Goal: Task Accomplishment & Management: Use online tool/utility

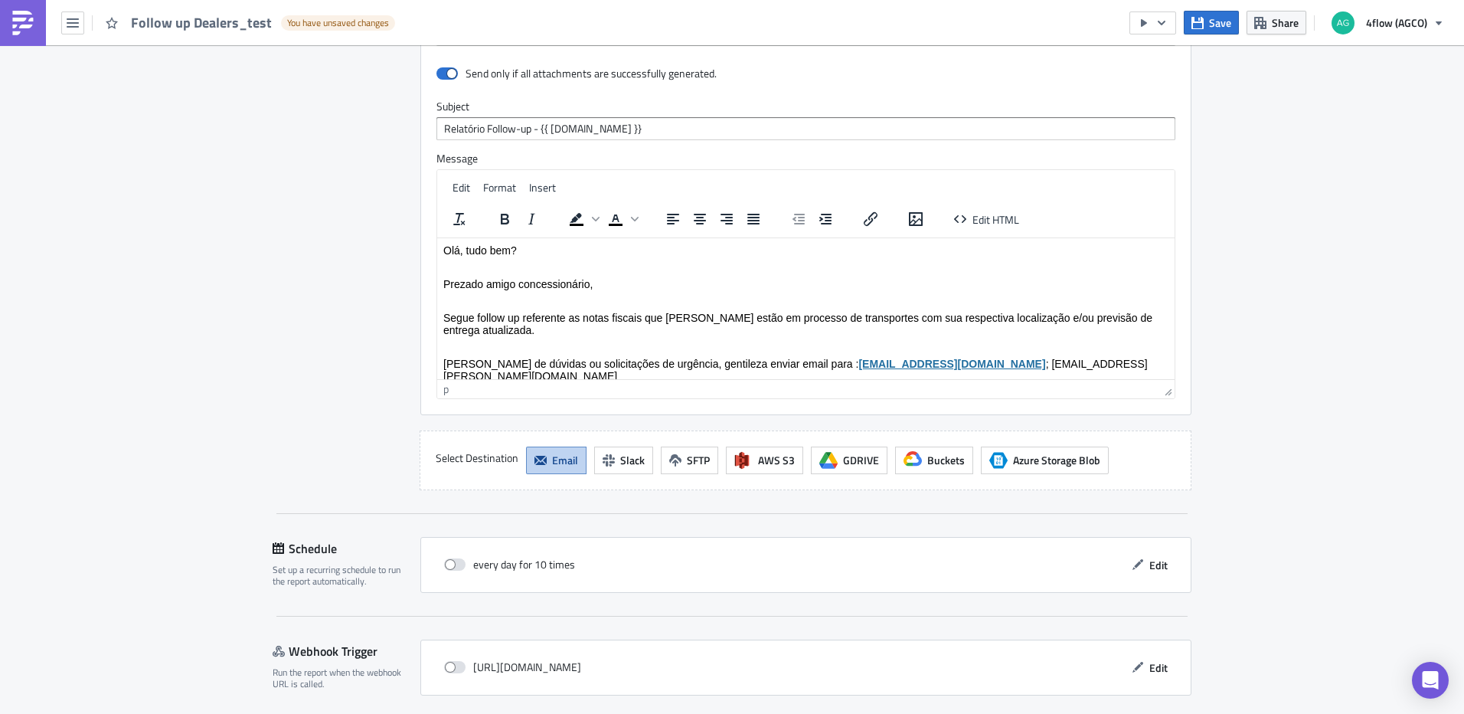
scroll to position [1608, 0]
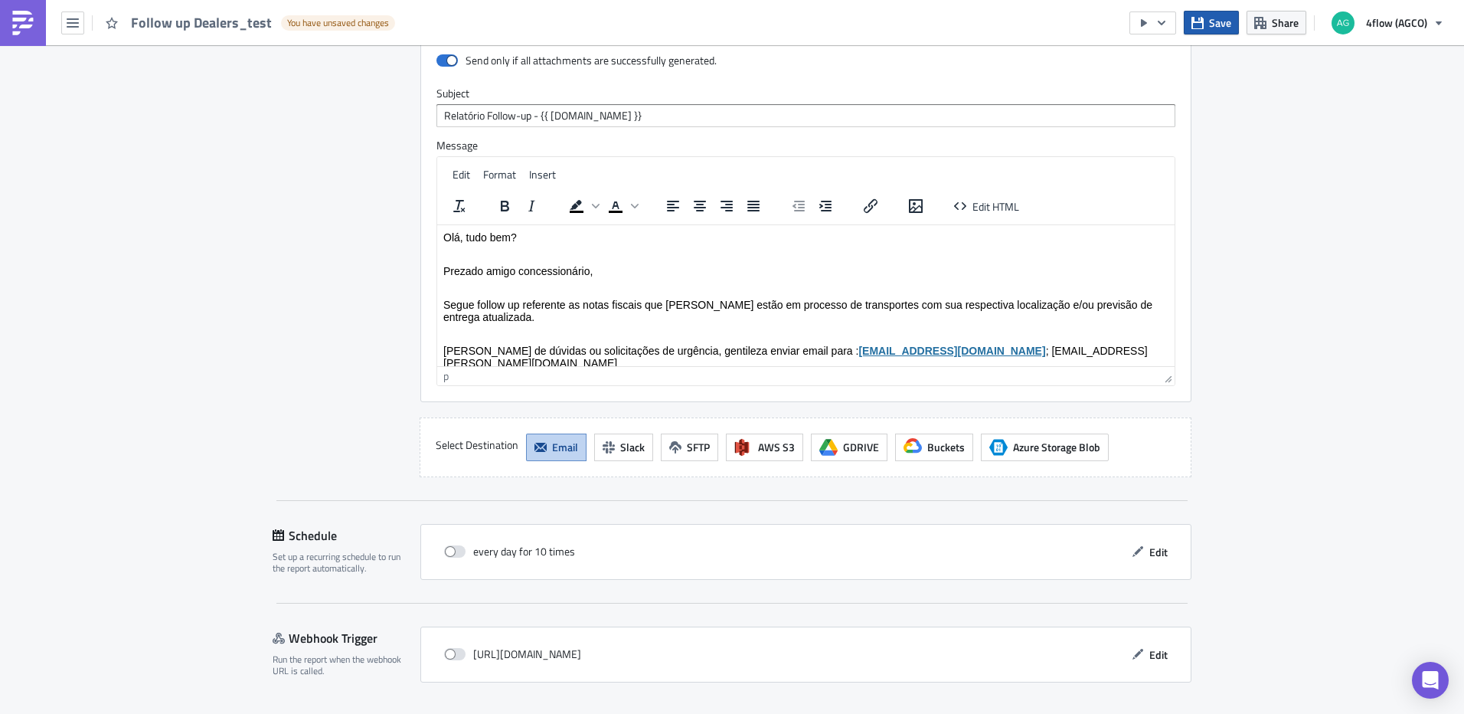
click at [1216, 27] on span "Save" at bounding box center [1220, 23] width 22 height 16
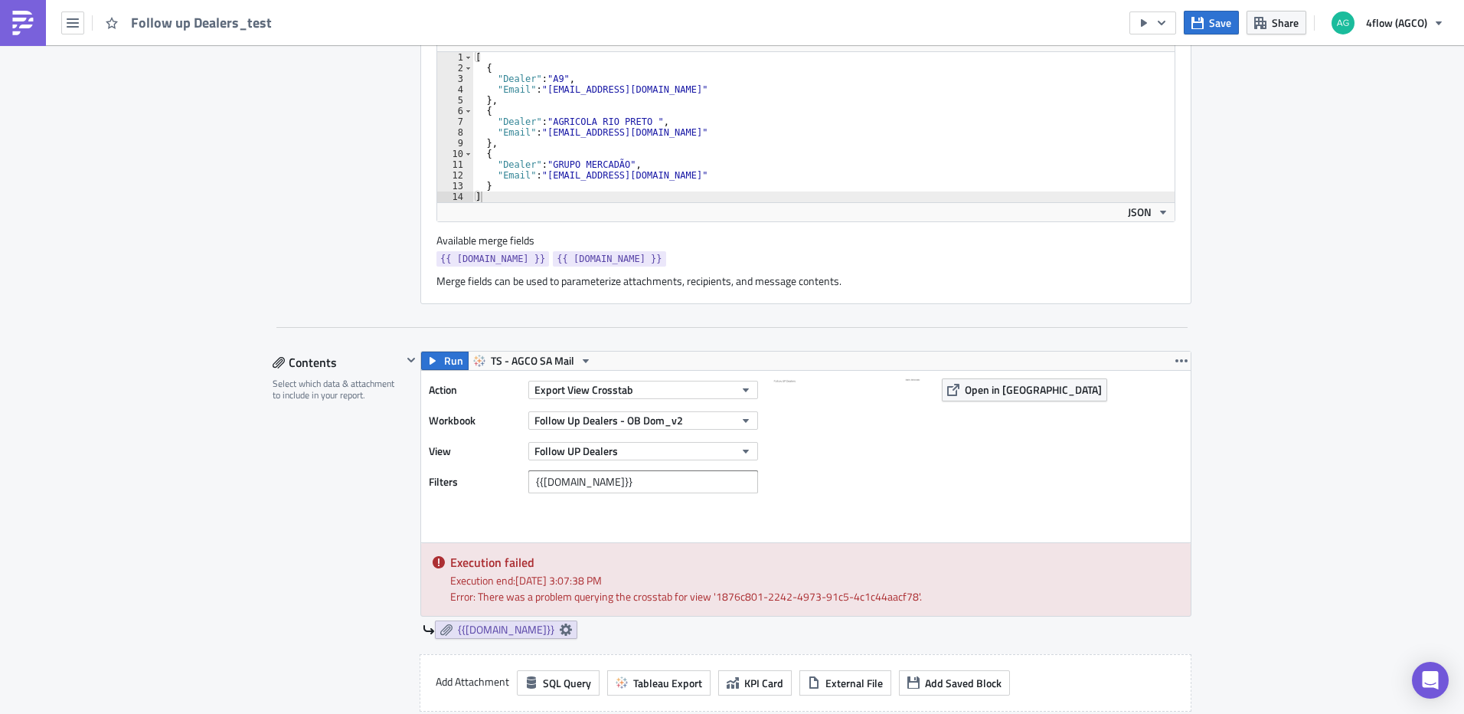
scroll to position [536, 0]
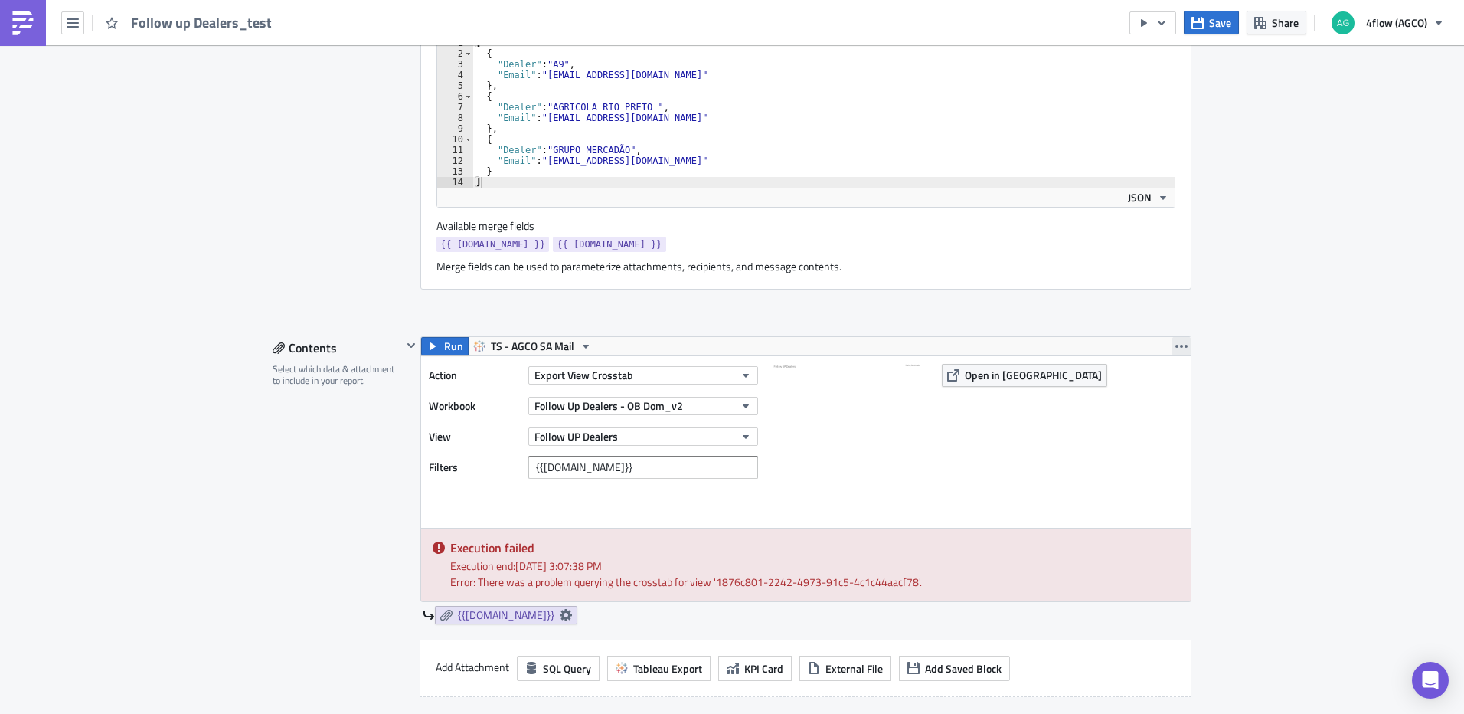
click at [1176, 348] on icon "button" at bounding box center [1182, 346] width 12 height 12
click at [1183, 436] on div "Remove" at bounding box center [1185, 436] width 102 height 15
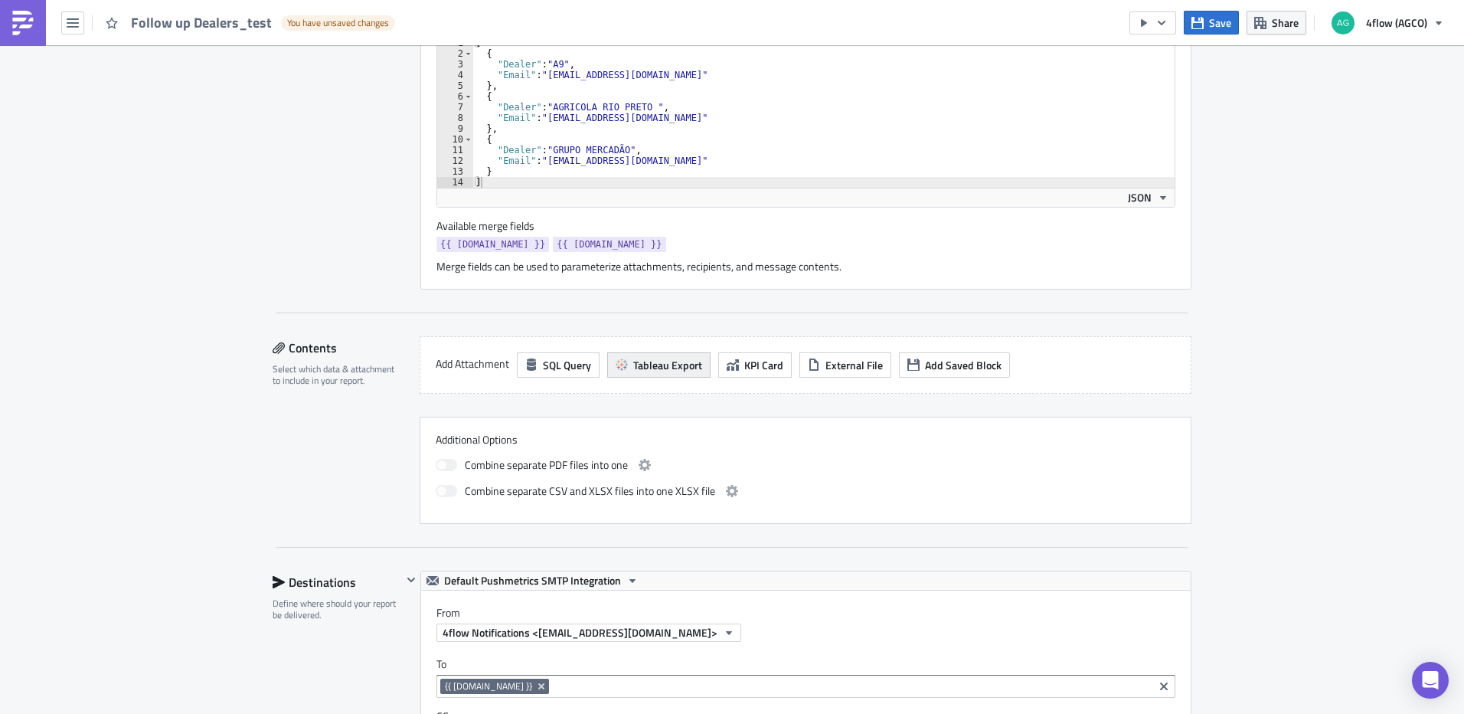
click at [633, 371] on span "Tableau Export" at bounding box center [667, 365] width 69 height 16
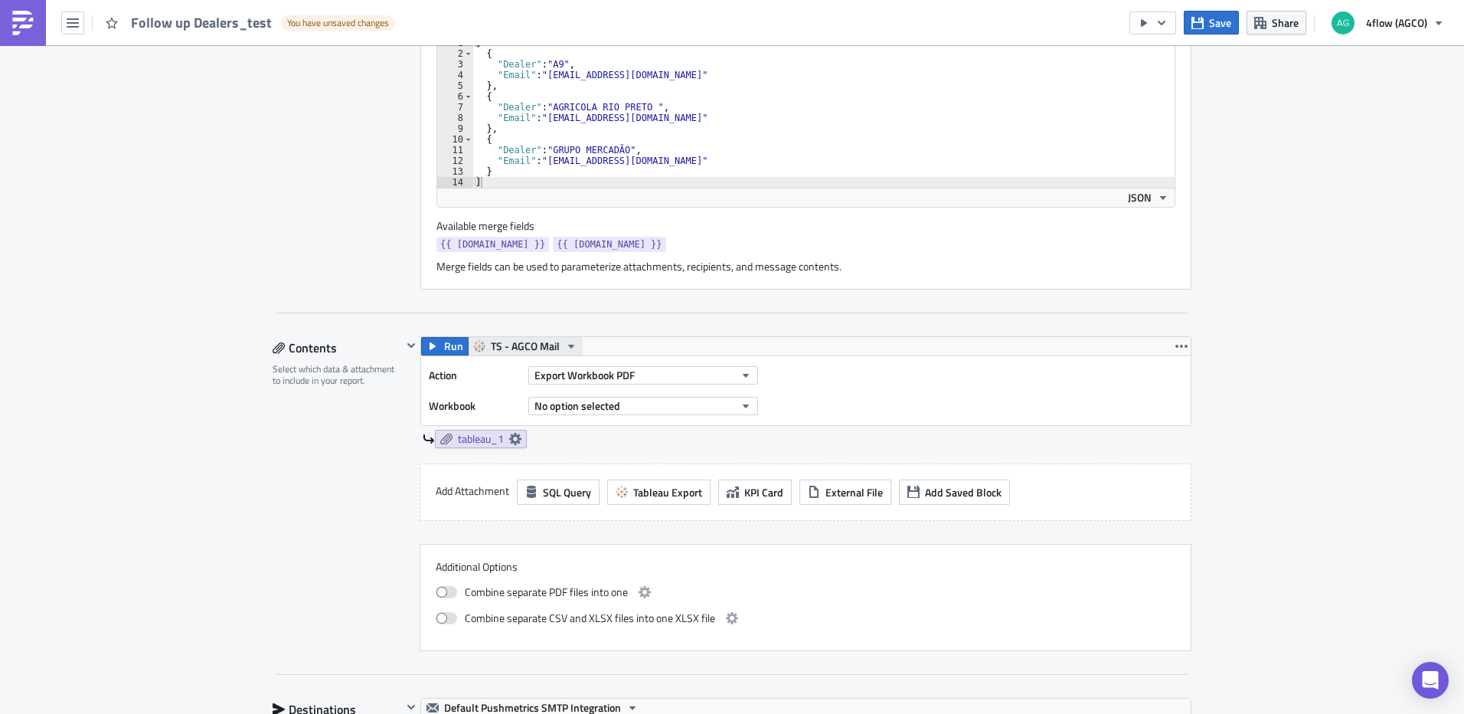
click at [526, 342] on span "TS - AGCO Mail" at bounding box center [525, 346] width 69 height 18
click at [557, 439] on div "TS - AGCO SA Mail" at bounding box center [543, 439] width 110 height 15
click at [676, 376] on button "Export Workbook PDF" at bounding box center [643, 375] width 230 height 18
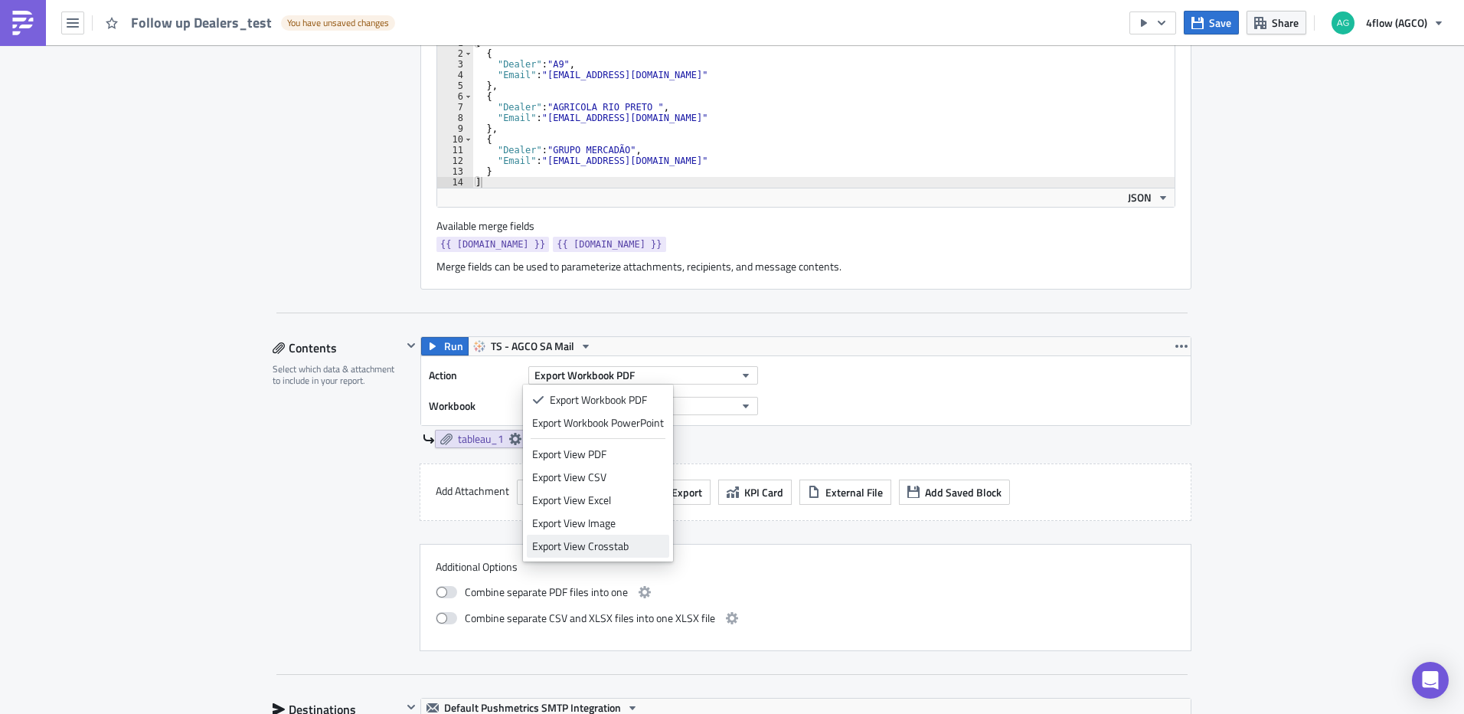
click at [644, 541] on div "Export View Crosstab" at bounding box center [598, 545] width 132 height 15
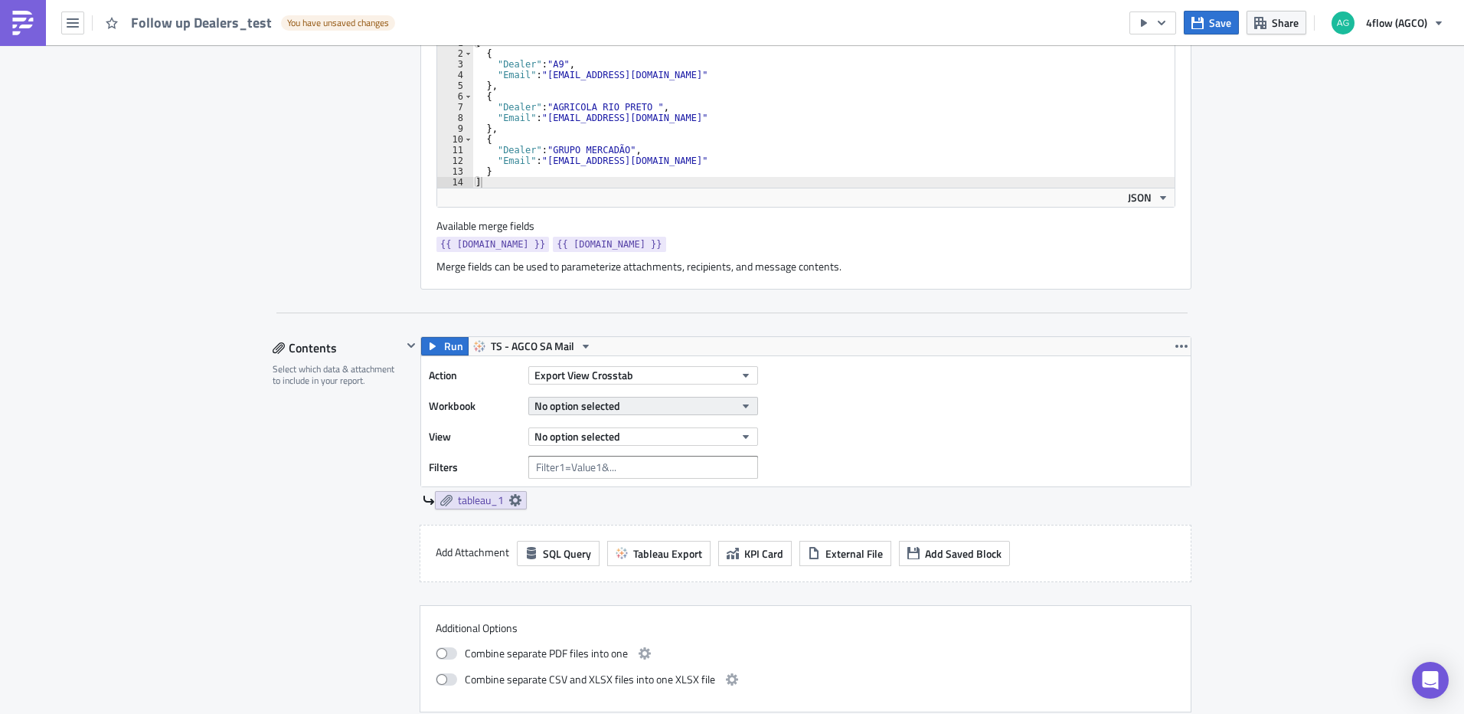
click at [649, 406] on button "No option selected" at bounding box center [643, 406] width 230 height 18
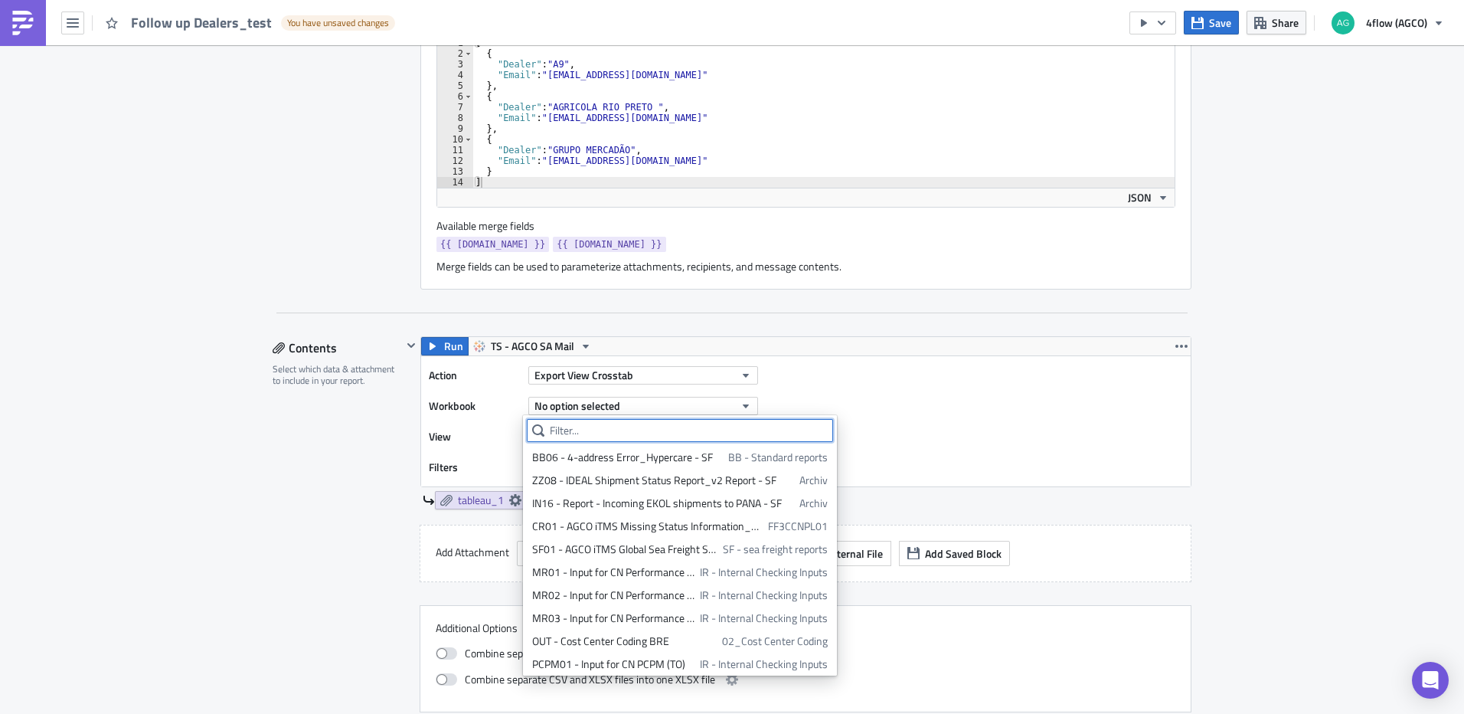
click at [608, 428] on input "text" at bounding box center [680, 430] width 306 height 23
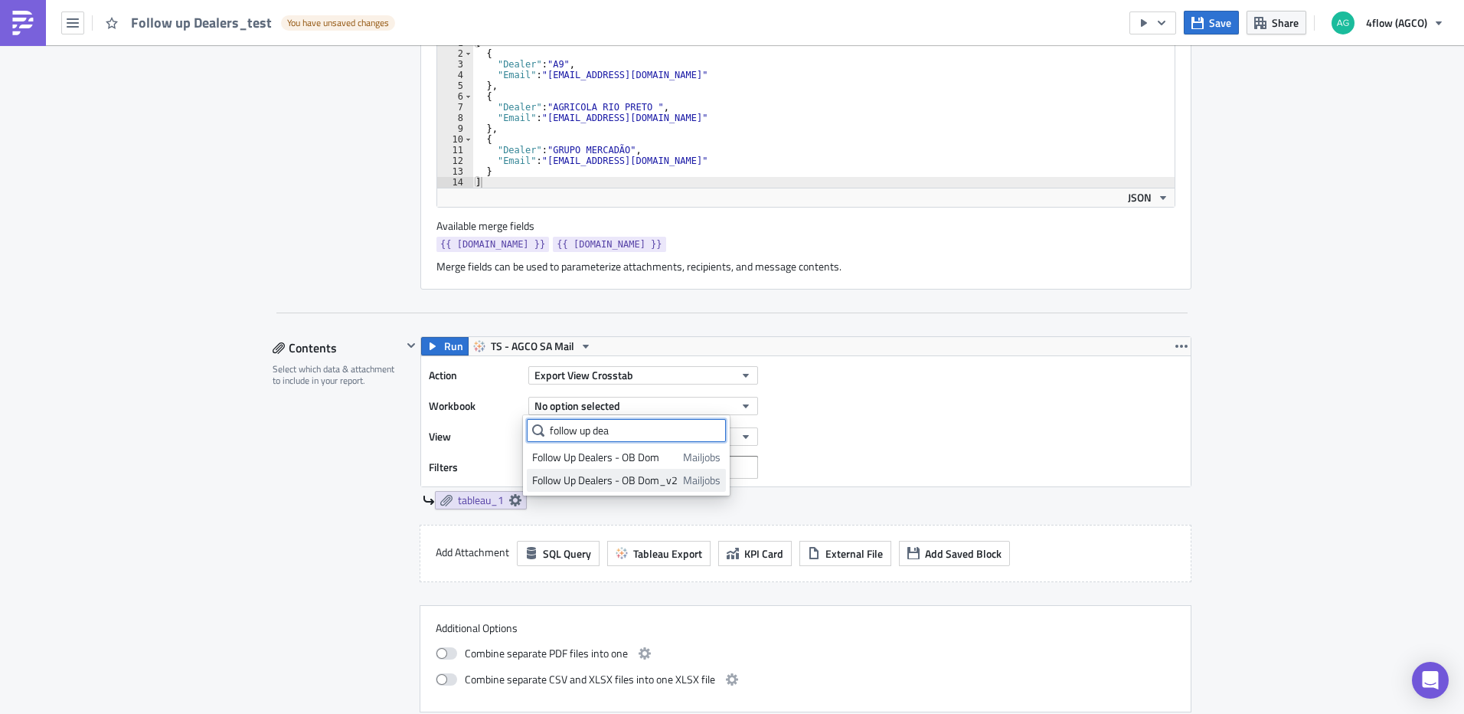
type input "follow up dea"
click at [646, 485] on div "Follow Up Dealers - OB Dom_v2" at bounding box center [605, 480] width 146 height 15
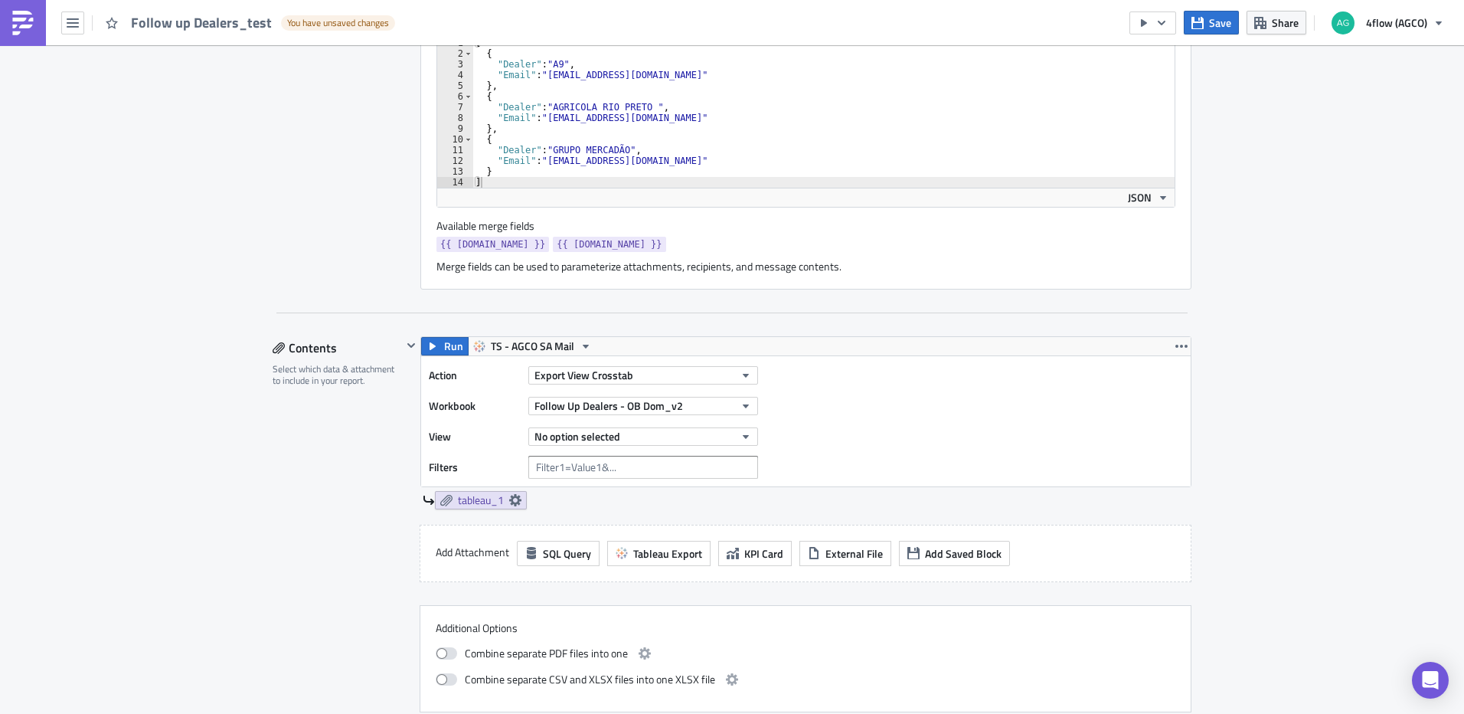
click at [661, 447] on div "No option selected" at bounding box center [643, 436] width 230 height 23
click at [660, 440] on button "No option selected" at bounding box center [643, 436] width 230 height 18
click at [603, 489] on div "Follow UP Dealers" at bounding box center [600, 487] width 136 height 15
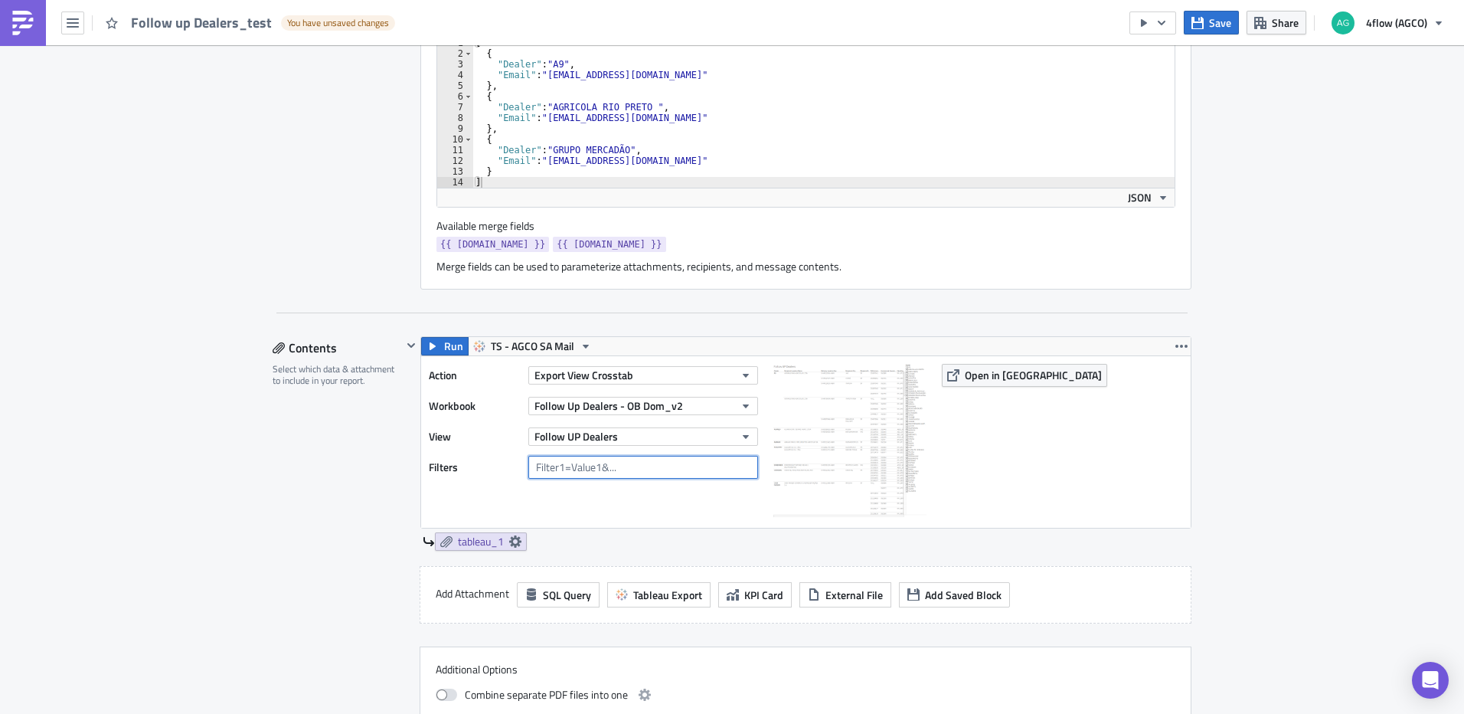
click at [633, 474] on input "text" at bounding box center [643, 467] width 230 height 23
type input "{{[DOMAIN_NAME]}}"
click at [454, 354] on span "Run" at bounding box center [453, 346] width 19 height 18
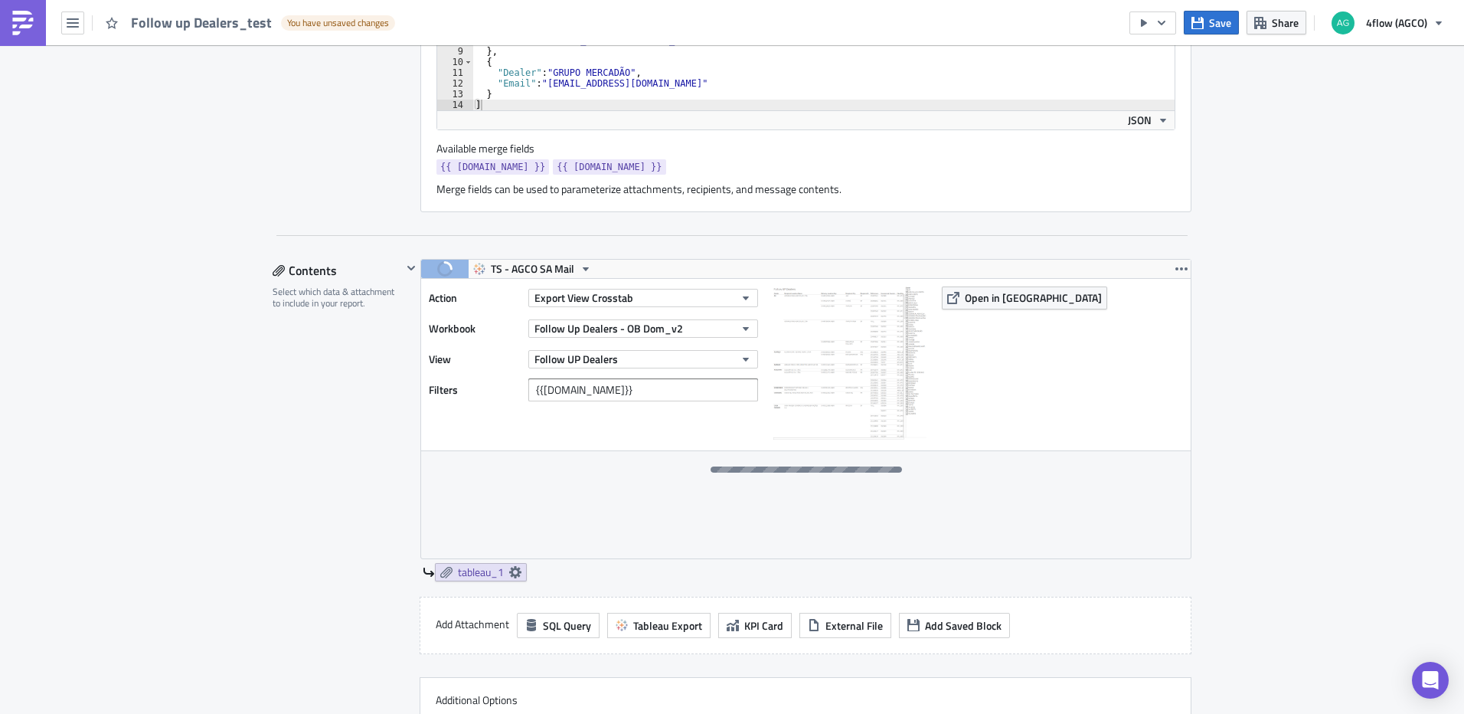
scroll to position [613, 0]
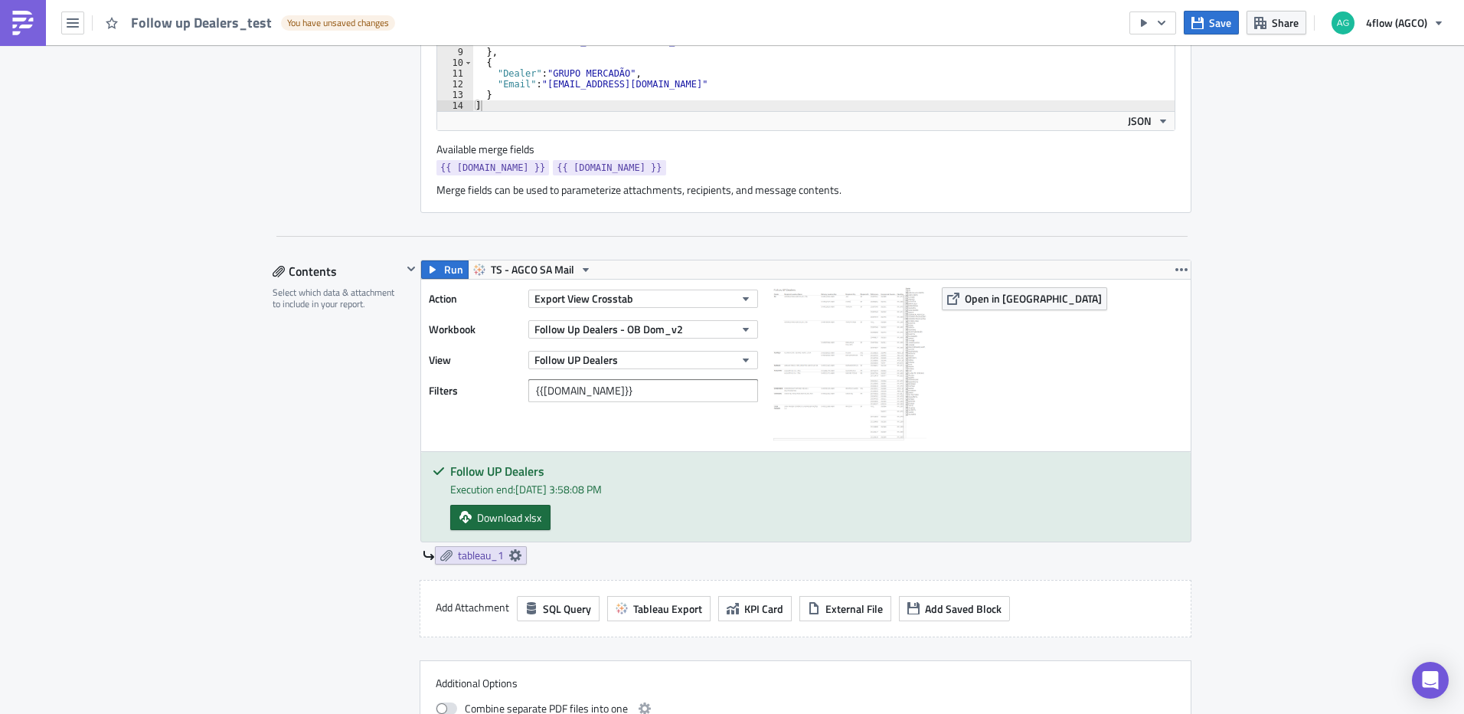
click at [522, 512] on span "Download xlsx" at bounding box center [509, 517] width 64 height 16
click at [1445, 138] on div "SA_FG Execution Log Edit " Follow up Dealers_test " Draft Settings Configure th…" at bounding box center [732, 603] width 1464 height 2340
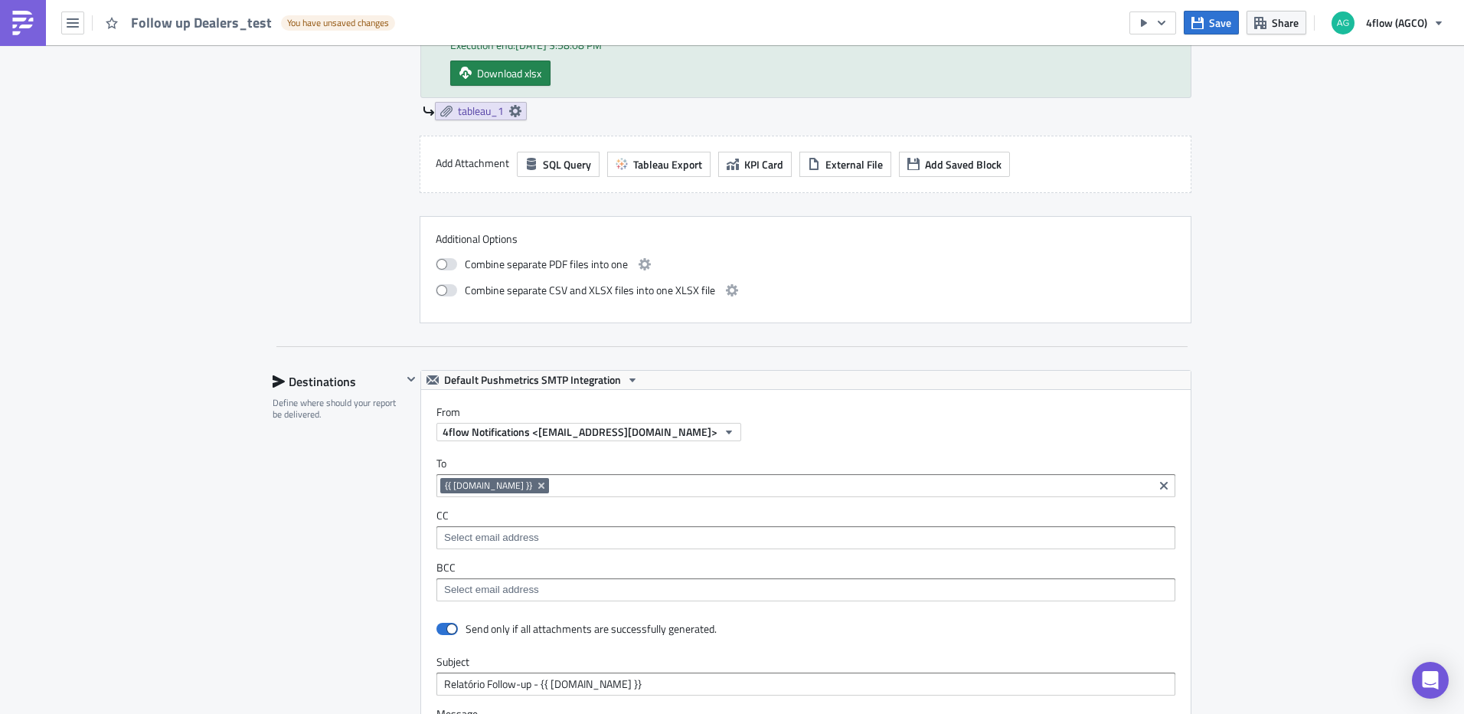
scroll to position [1056, 0]
click at [1199, 19] on icon "button" at bounding box center [1198, 23] width 12 height 12
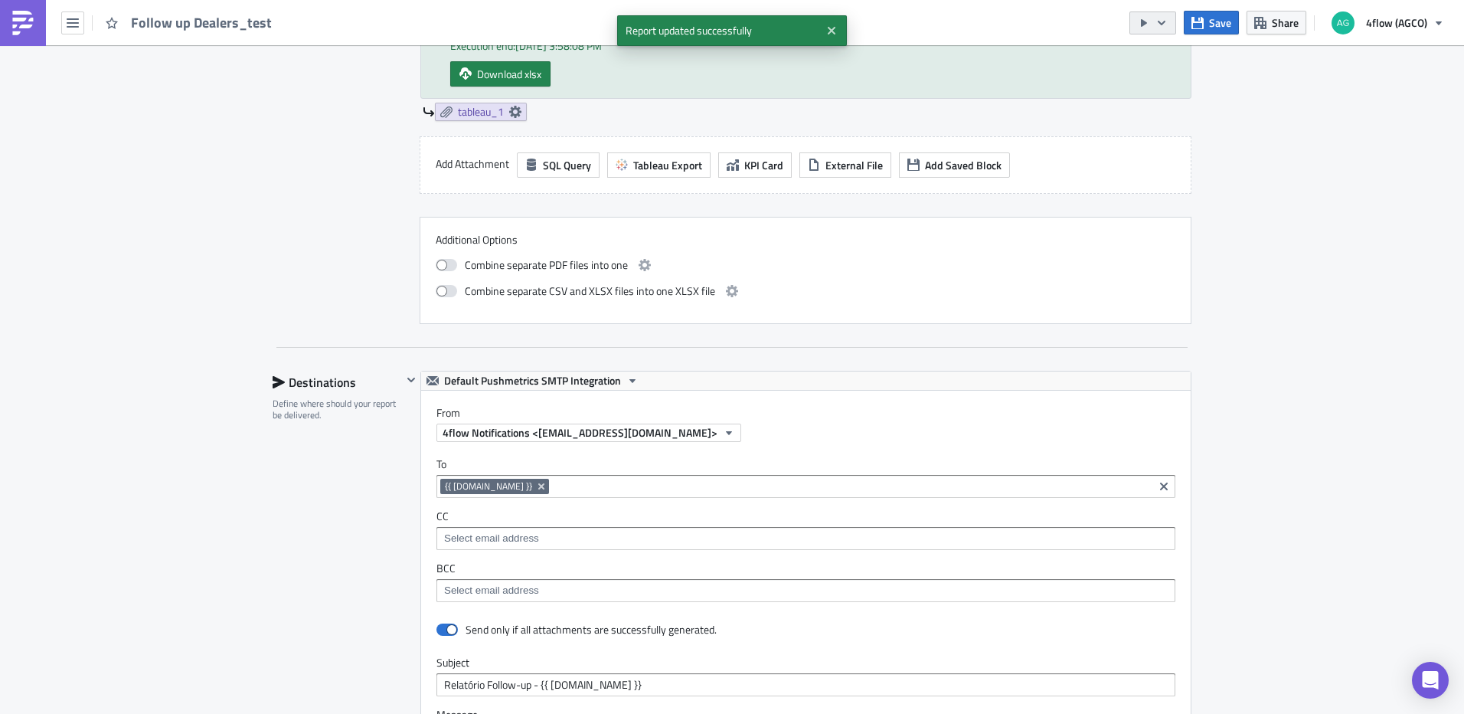
click at [1167, 18] on icon "button" at bounding box center [1162, 23] width 12 height 12
click at [1190, 82] on div "Run Report" at bounding box center [1199, 84] width 119 height 15
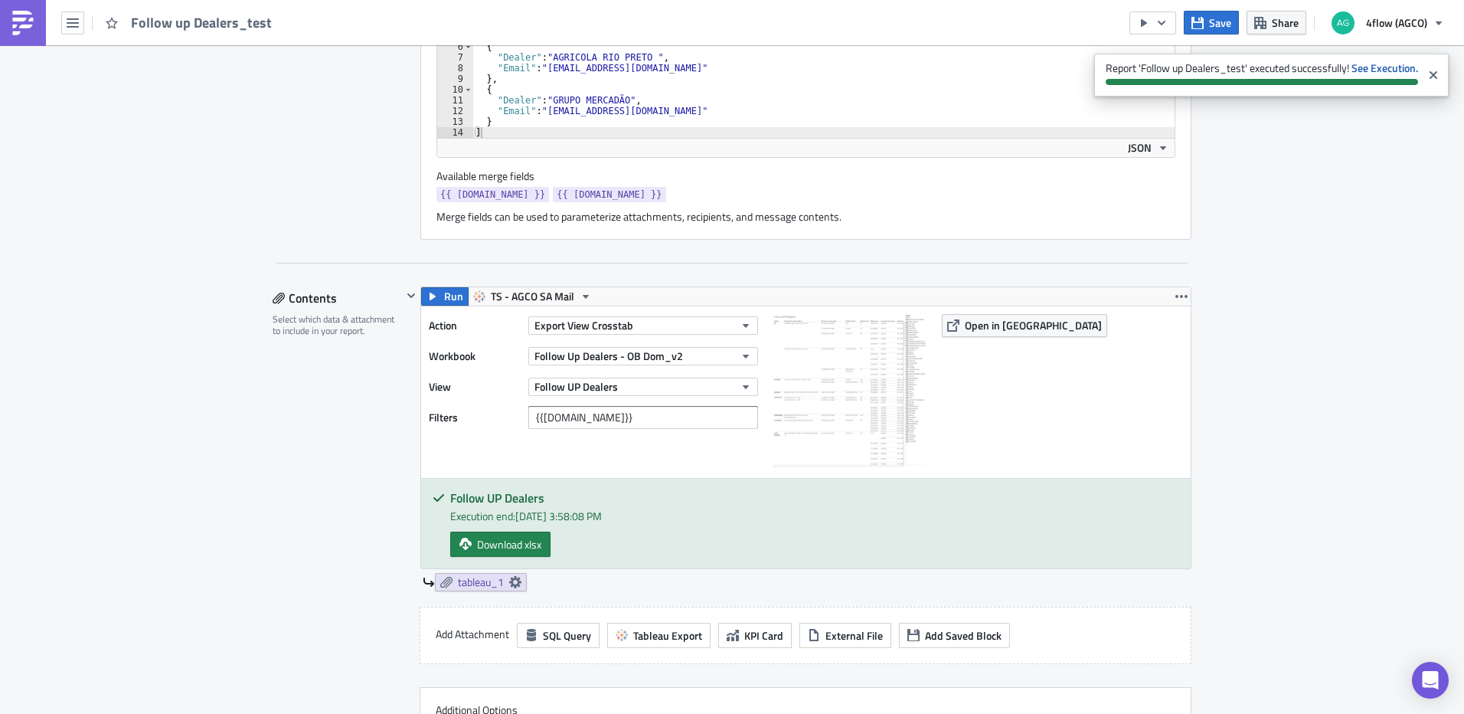
scroll to position [443, 0]
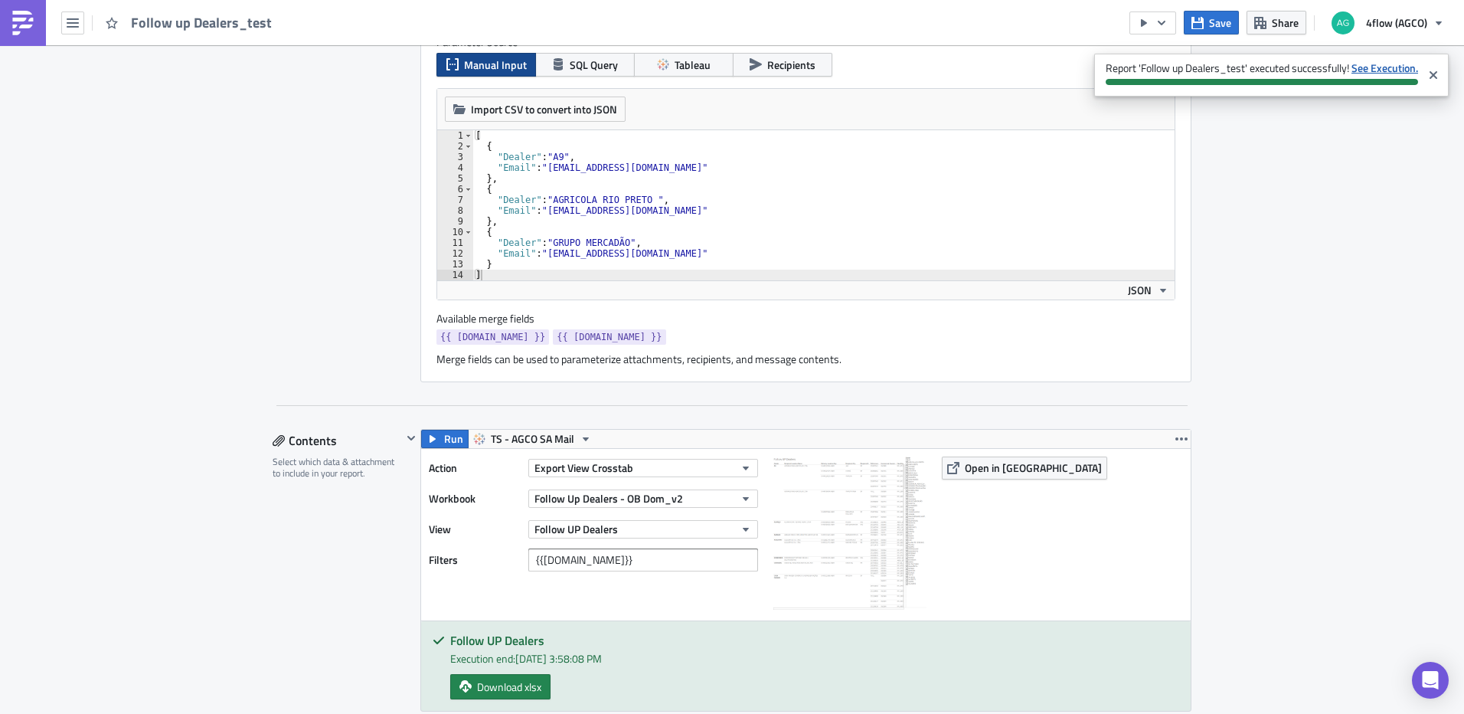
click at [1378, 71] on strong "See Execution." at bounding box center [1385, 68] width 67 height 16
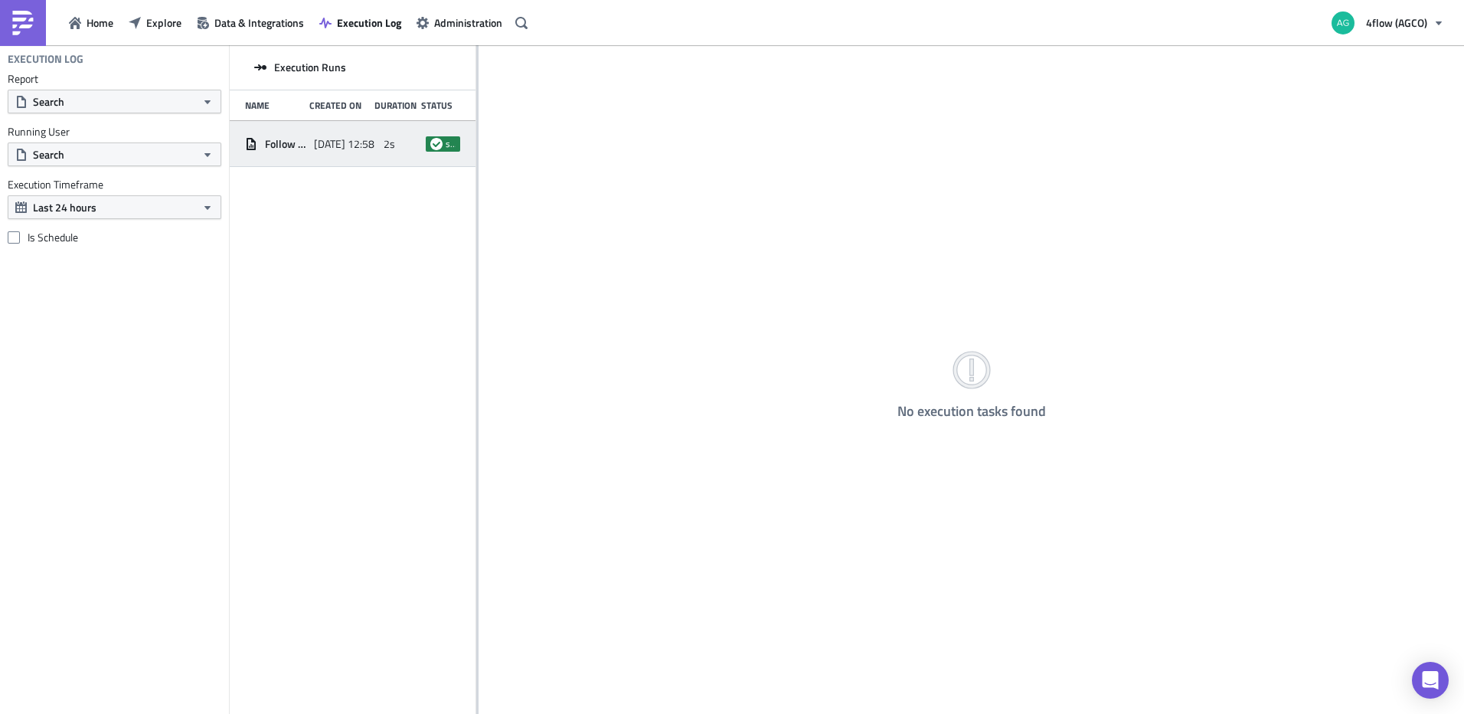
click at [281, 142] on span "Follow up Dealers_test" at bounding box center [285, 144] width 41 height 14
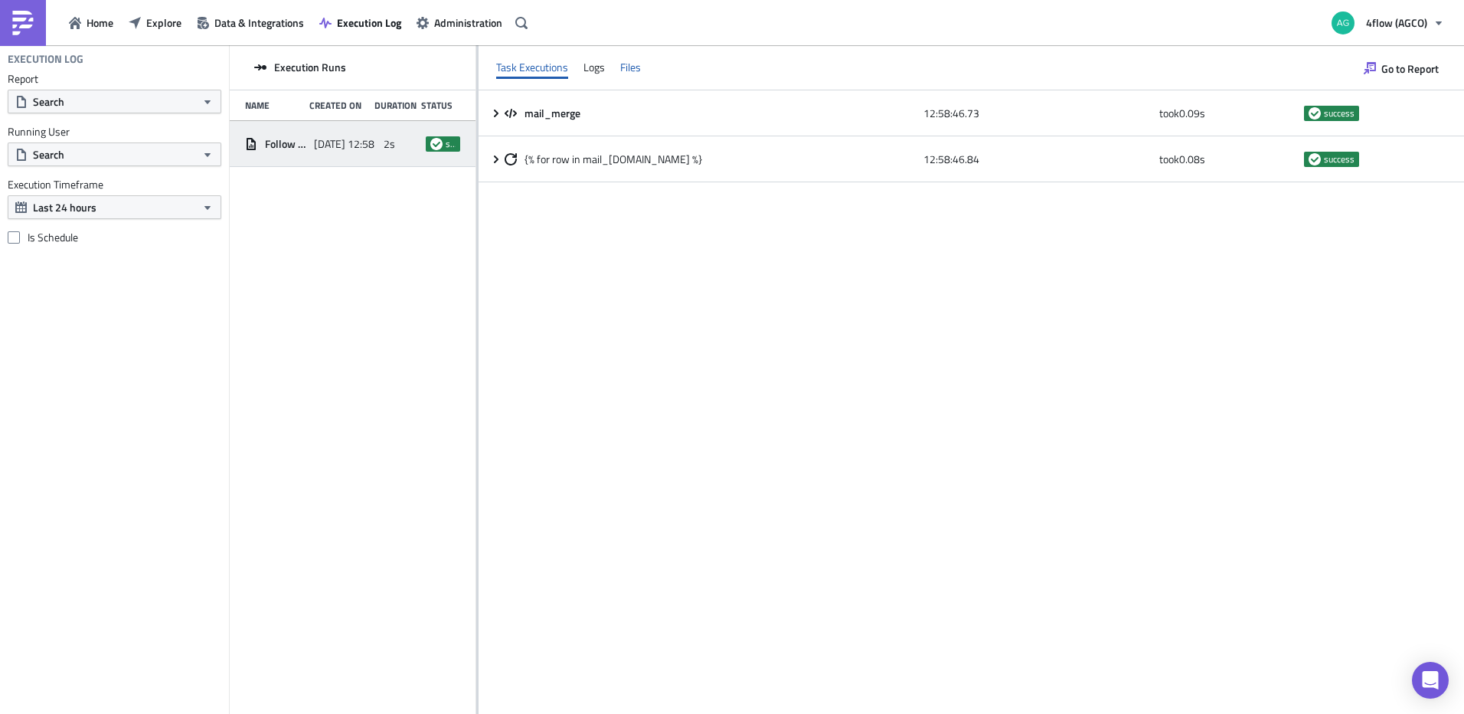
click at [628, 67] on div "Files" at bounding box center [630, 67] width 21 height 23
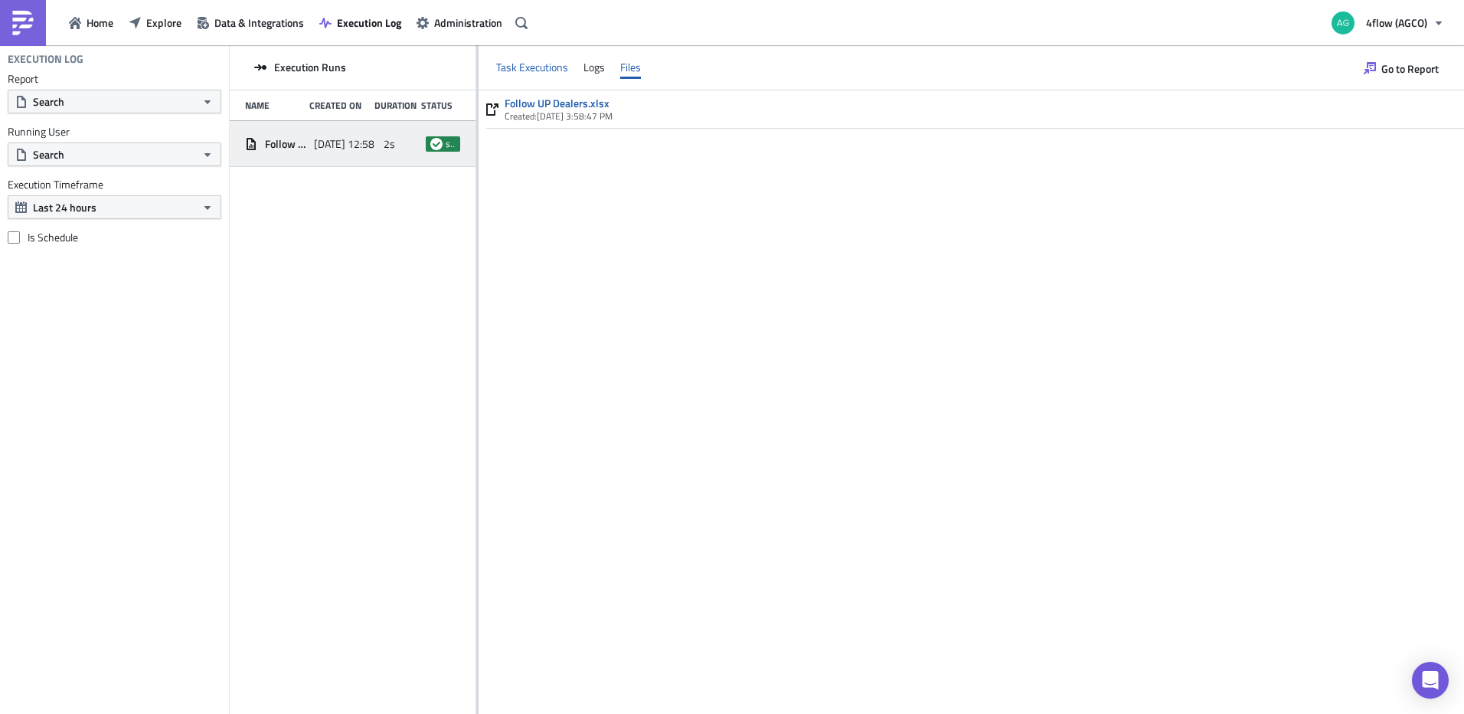
click at [544, 67] on div "Task Executions" at bounding box center [532, 67] width 72 height 23
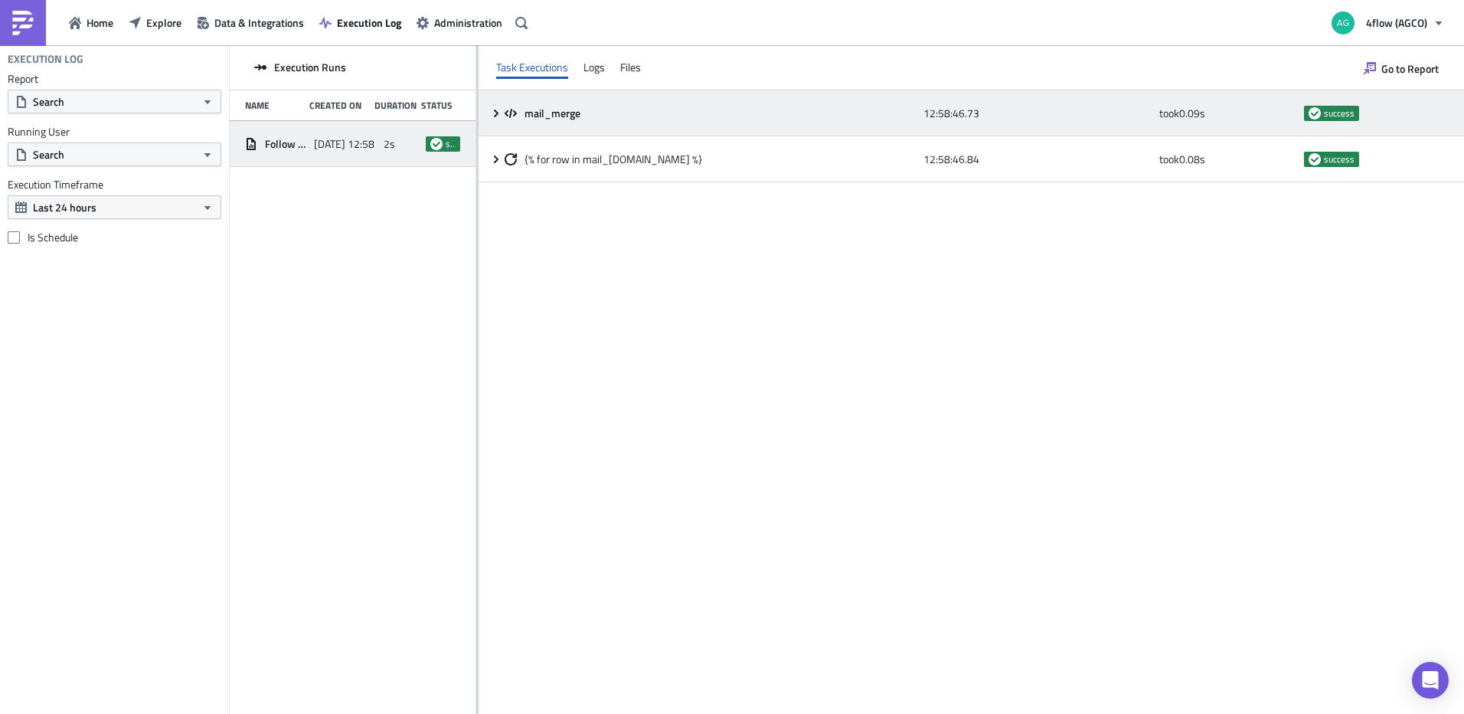
click at [489, 115] on div "mail_merge 12:58:46.73 took 0.09 s success" at bounding box center [972, 113] width 986 height 46
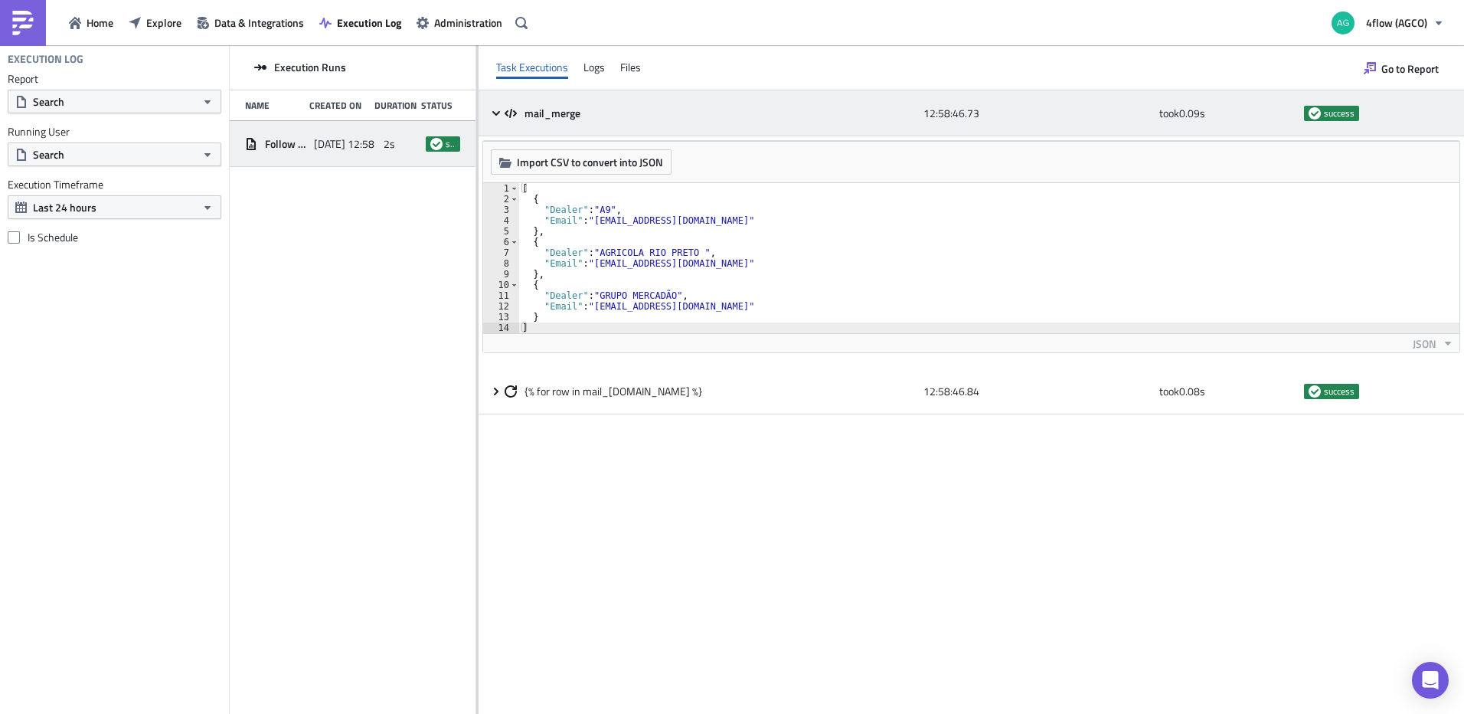
click at [490, 115] on icon at bounding box center [496, 113] width 12 height 12
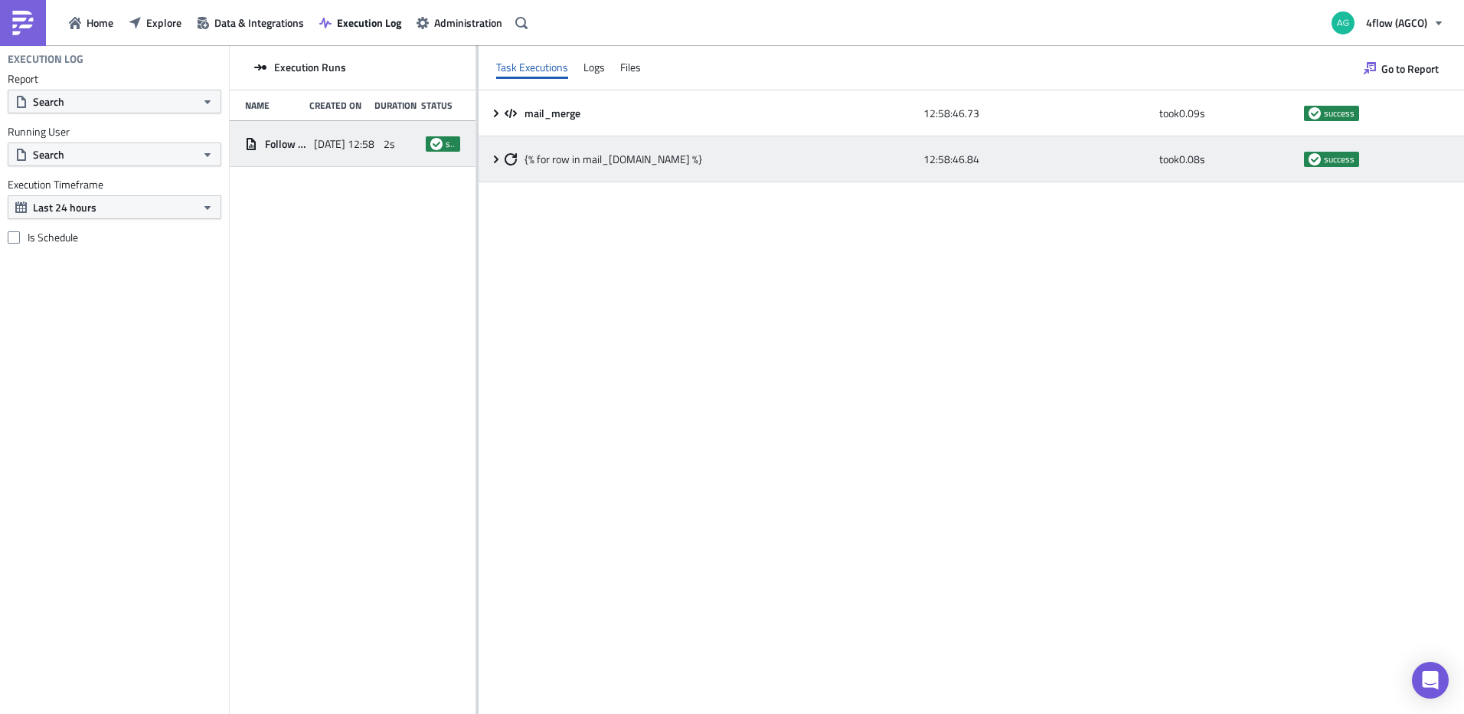
click at [491, 164] on icon at bounding box center [496, 159] width 12 height 12
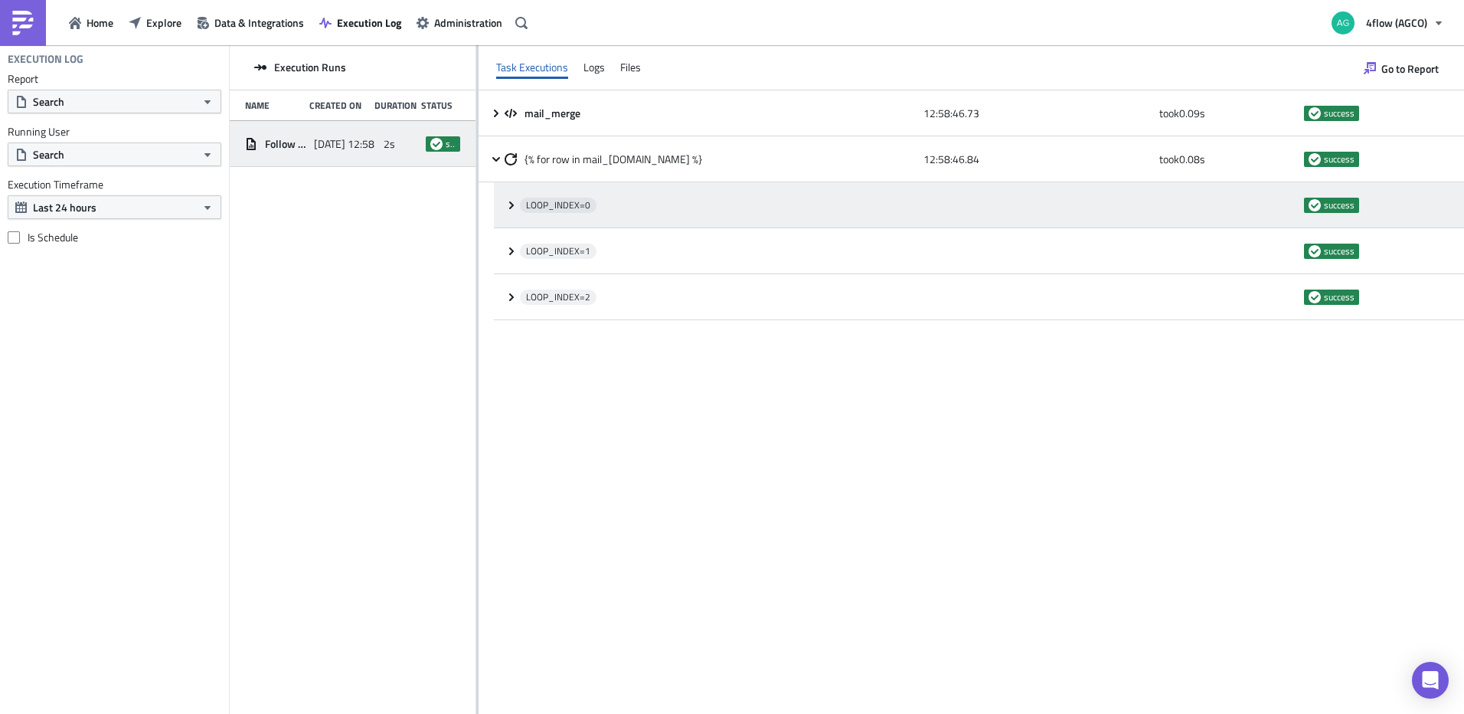
click at [505, 208] on icon at bounding box center [511, 205] width 12 height 12
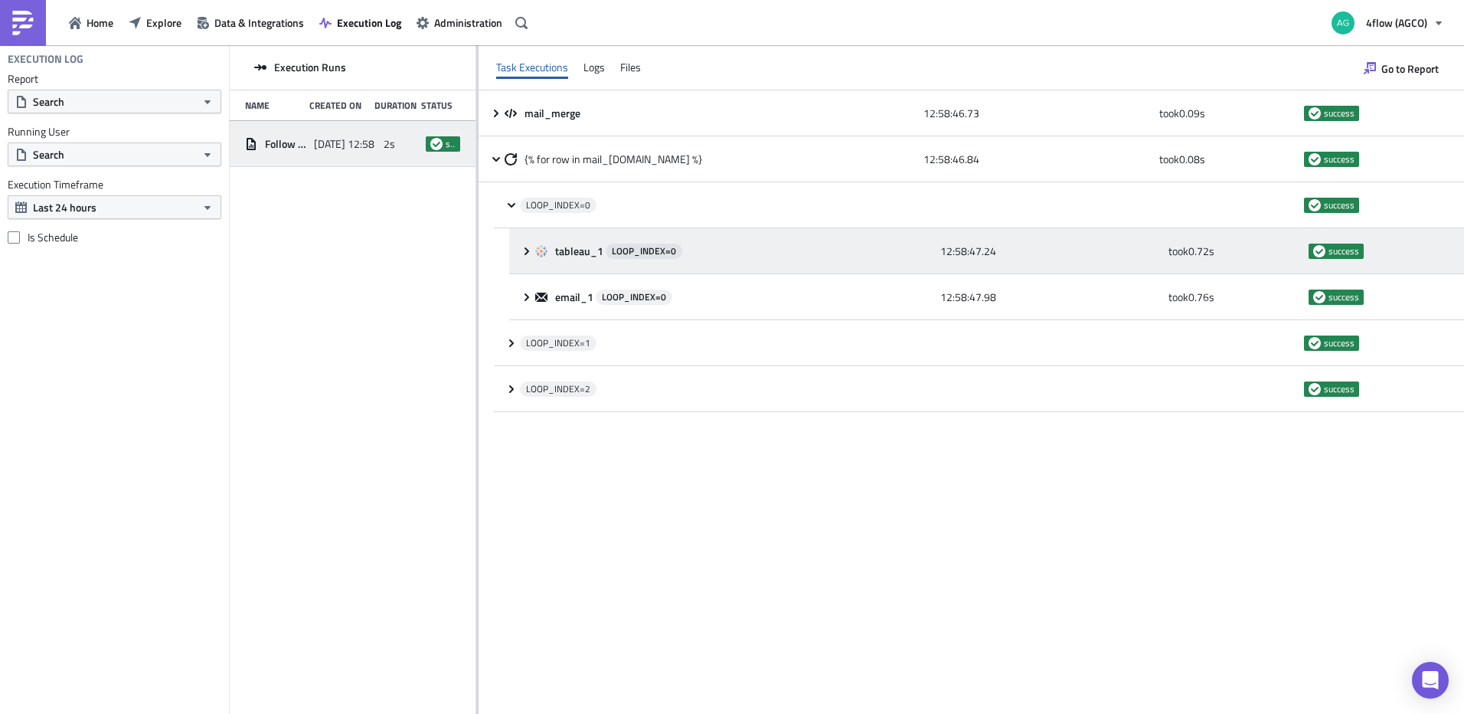
click at [531, 254] on icon at bounding box center [527, 251] width 12 height 12
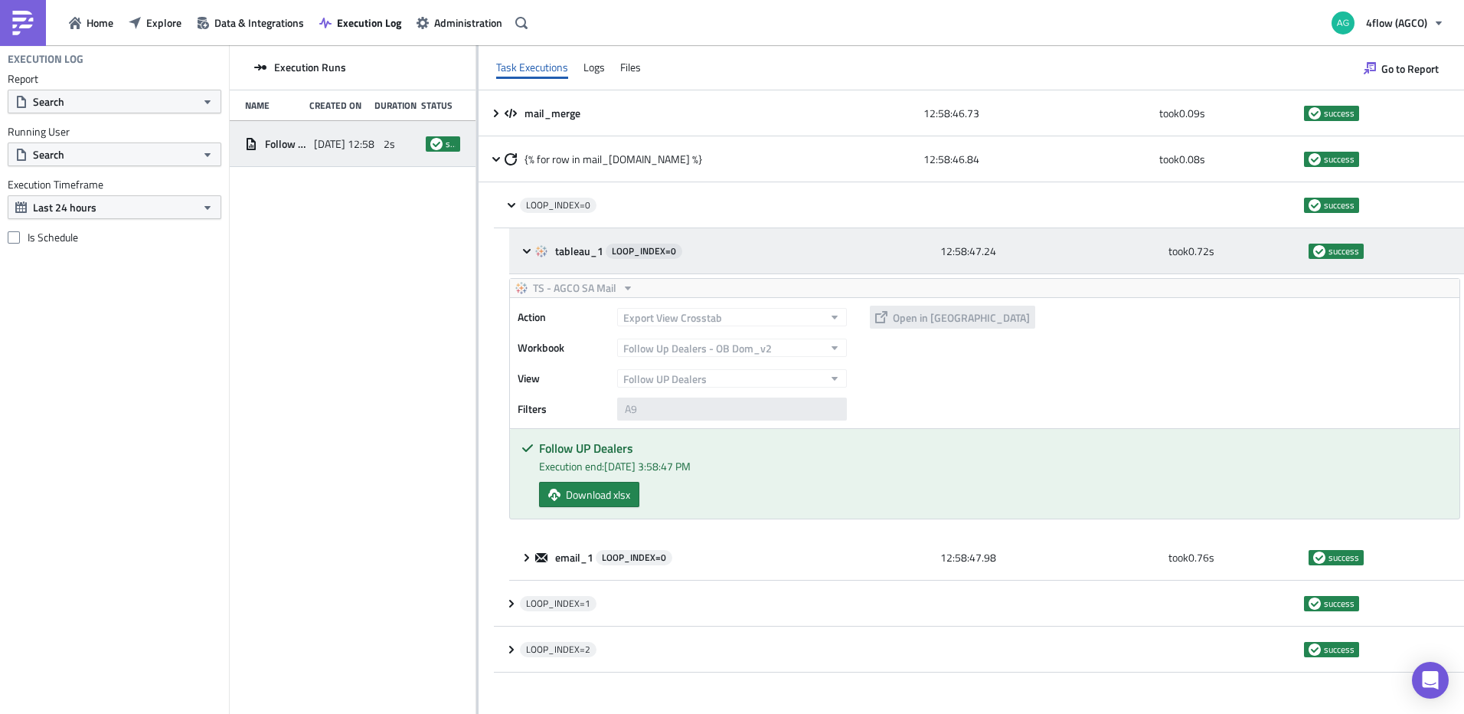
click at [525, 251] on icon at bounding box center [527, 250] width 8 height 5
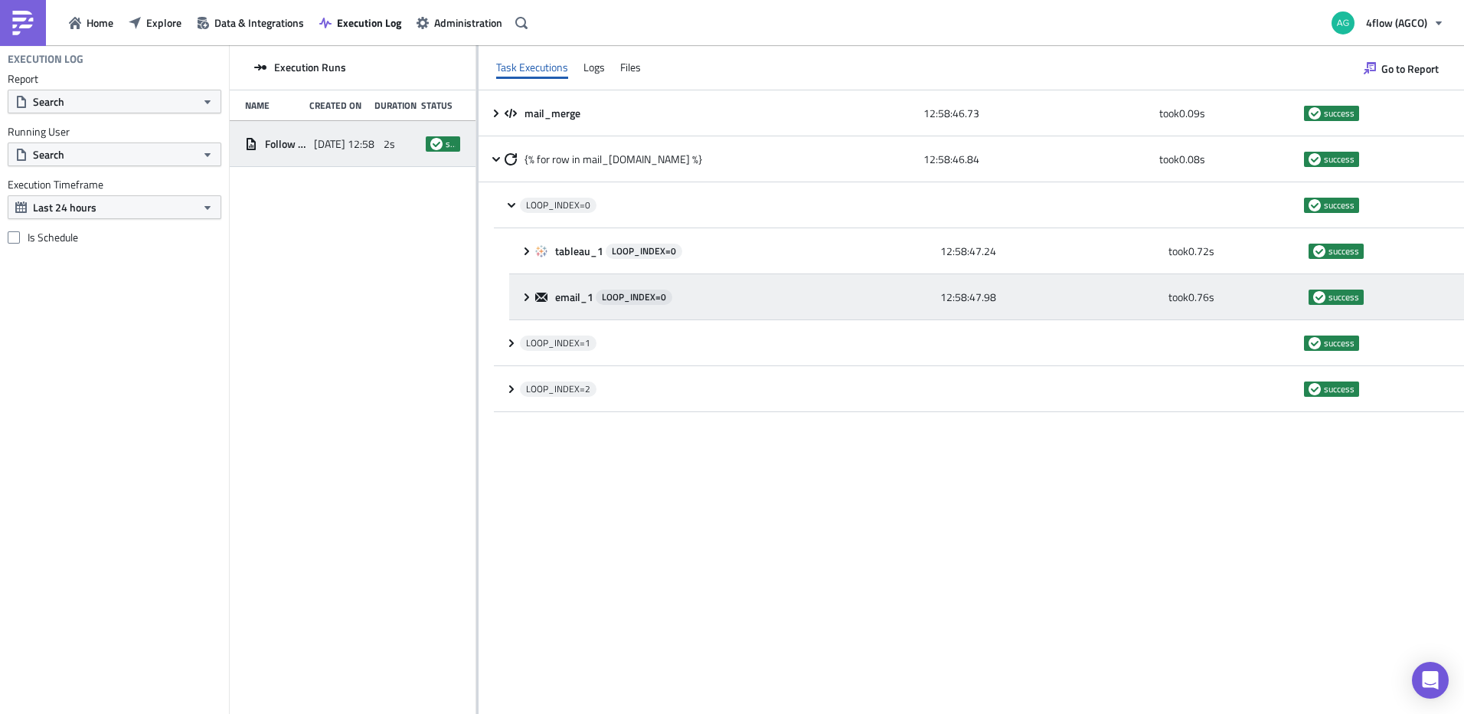
click at [528, 297] on icon at bounding box center [527, 297] width 5 height 8
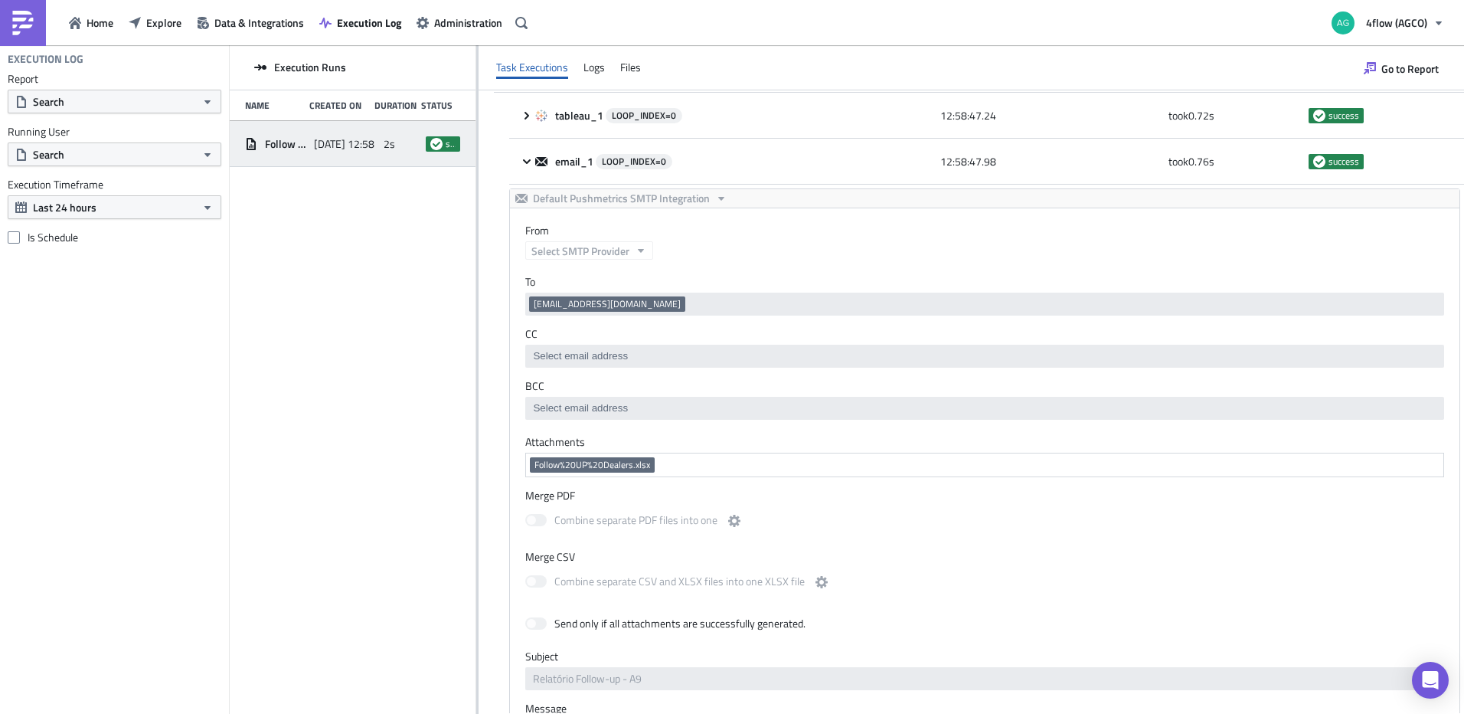
scroll to position [77, 0]
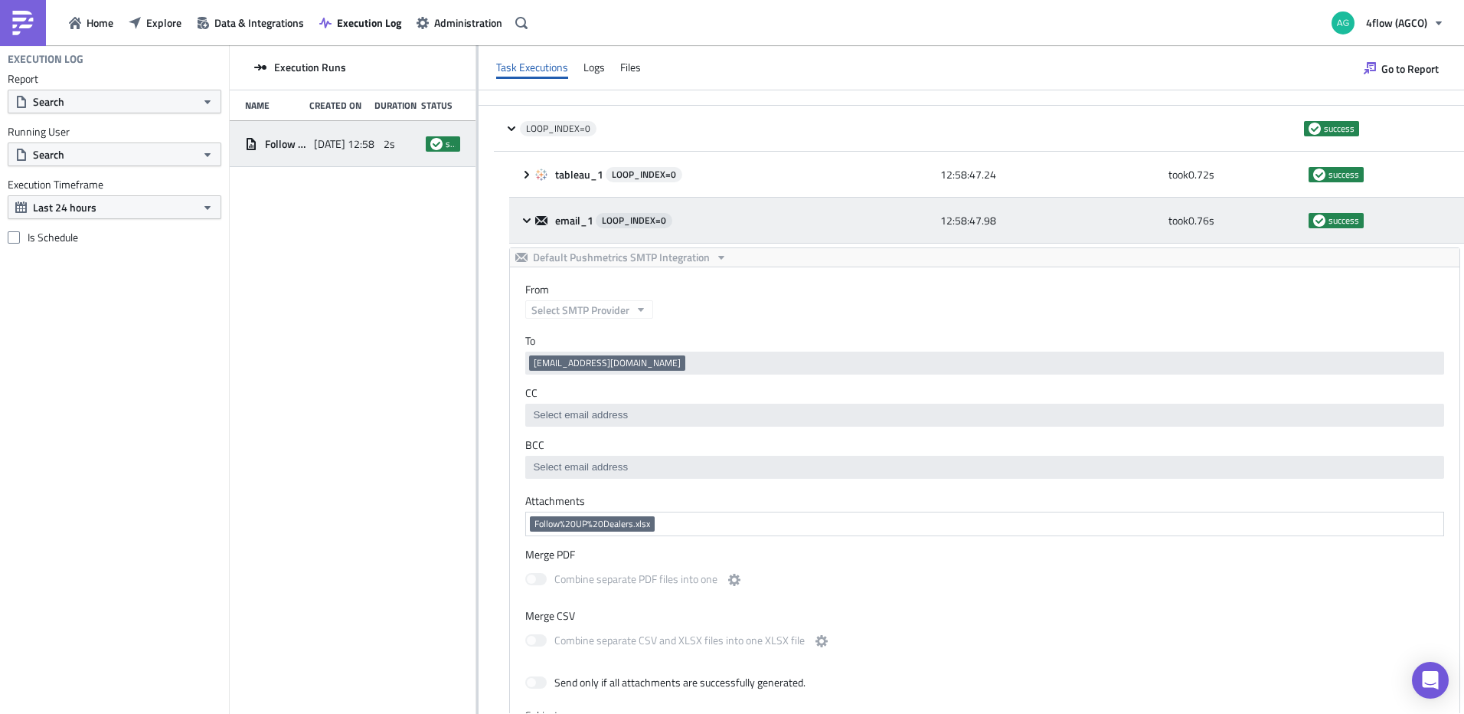
click at [525, 221] on icon at bounding box center [527, 220] width 12 height 12
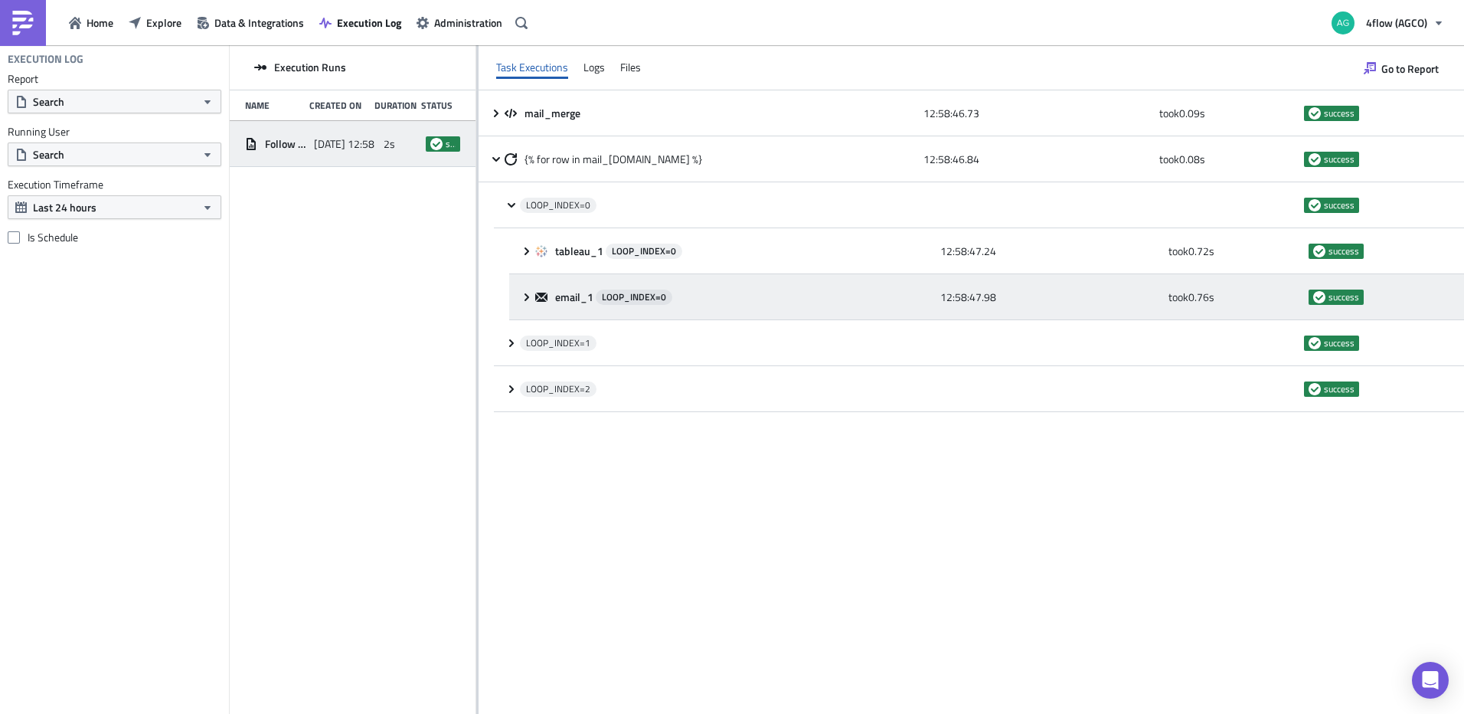
scroll to position [0, 0]
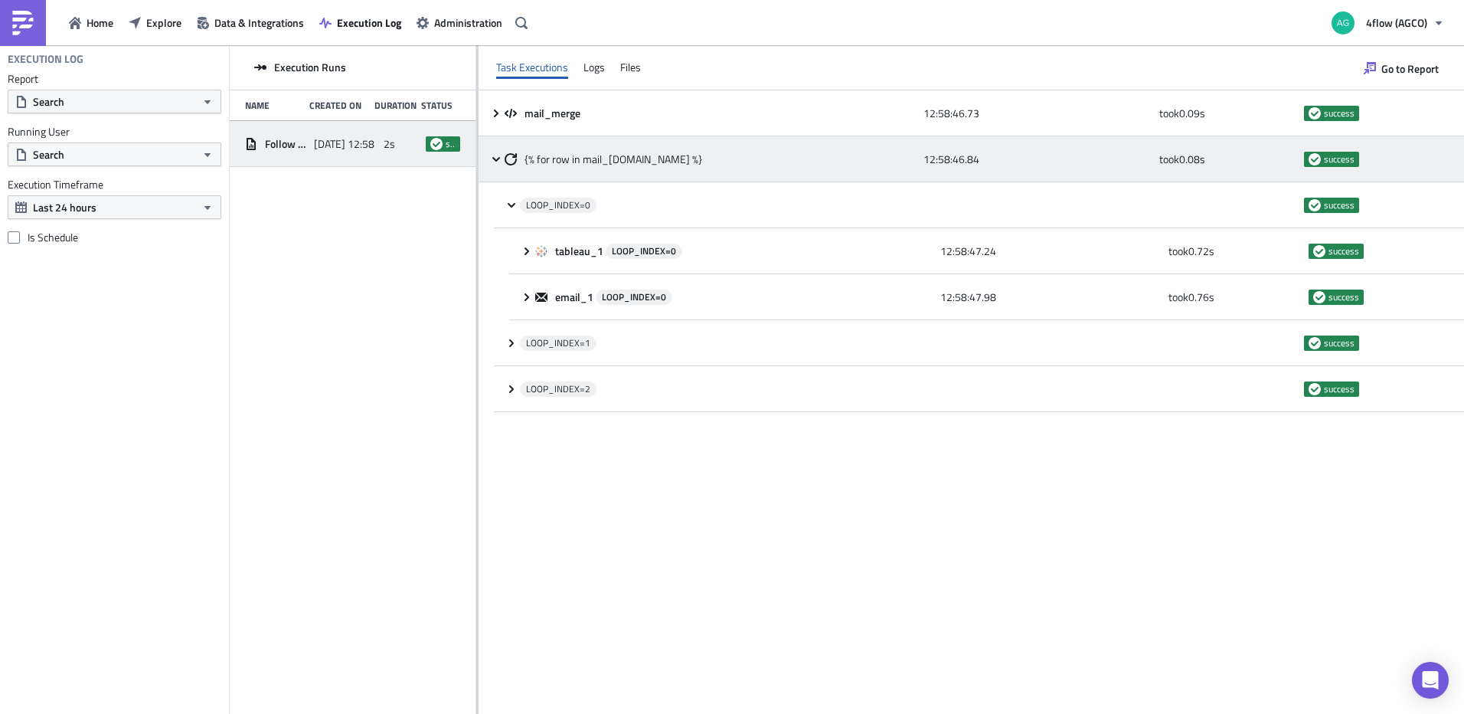
click at [499, 158] on icon at bounding box center [496, 158] width 8 height 5
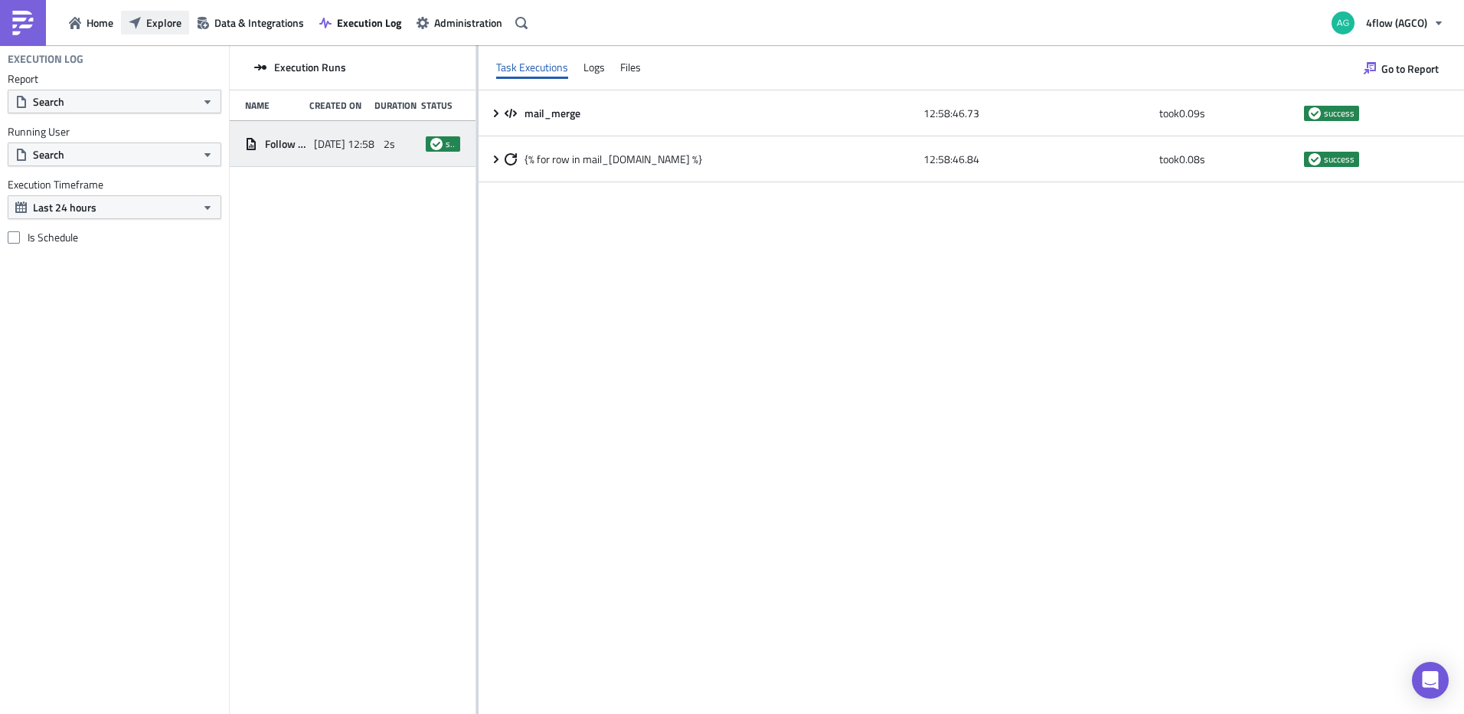
click at [170, 19] on span "Explore" at bounding box center [163, 23] width 35 height 16
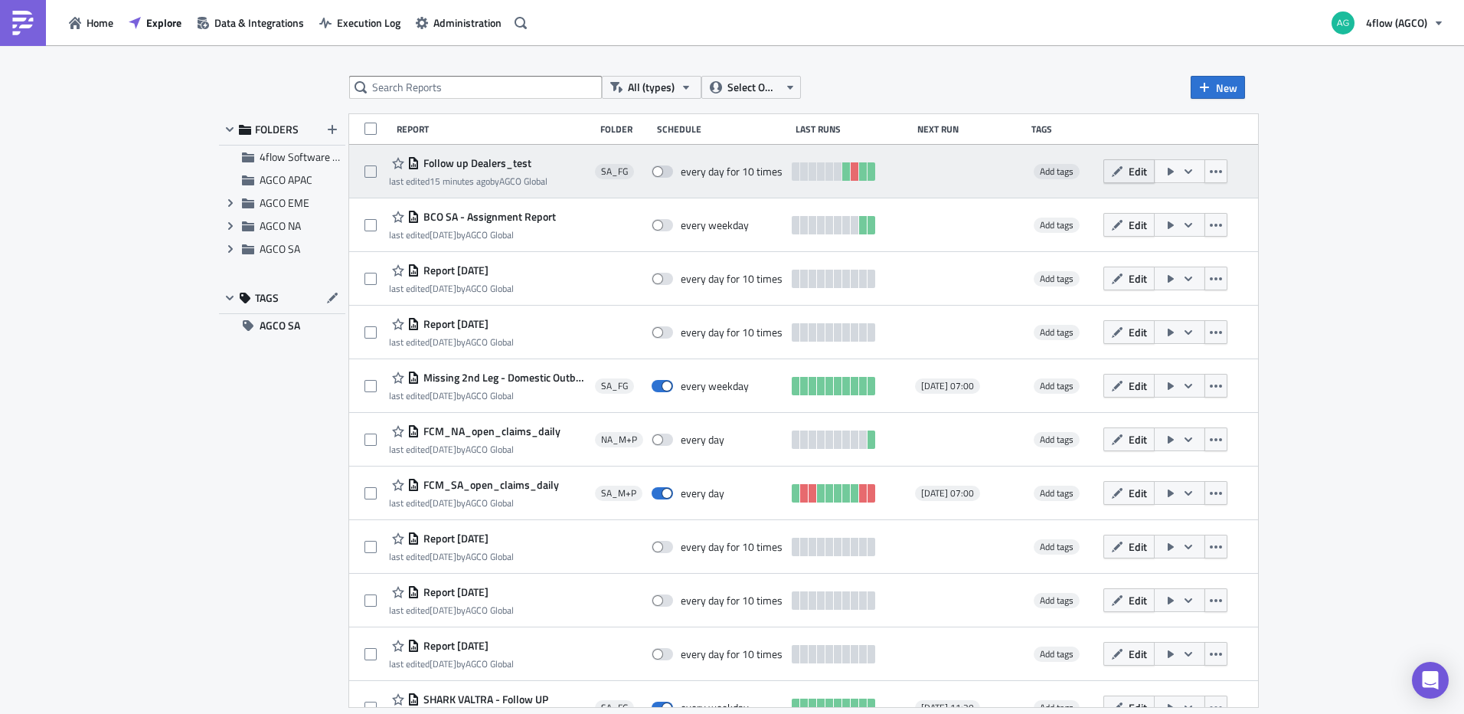
click at [1140, 175] on button "Edit" at bounding box center [1129, 171] width 51 height 24
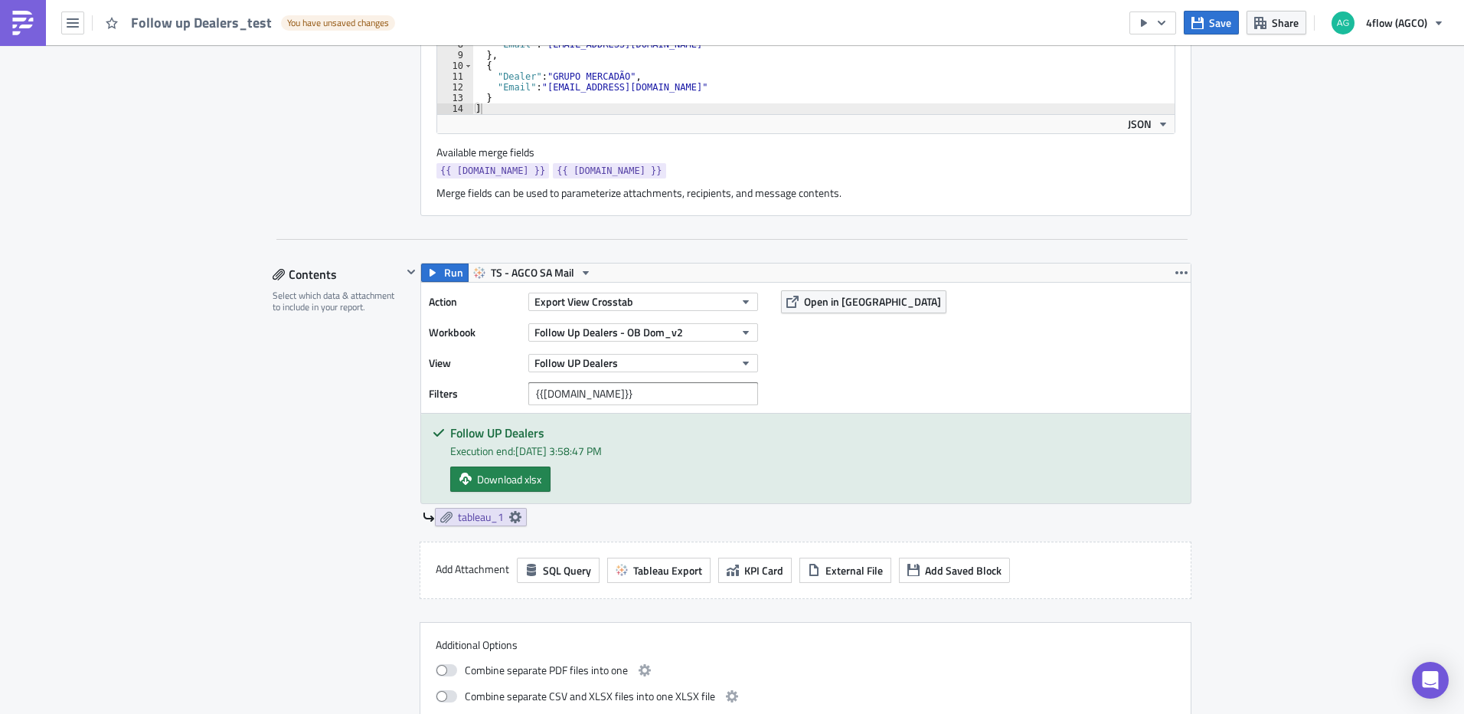
scroll to position [613, 0]
click at [1172, 274] on button "button" at bounding box center [1181, 269] width 18 height 18
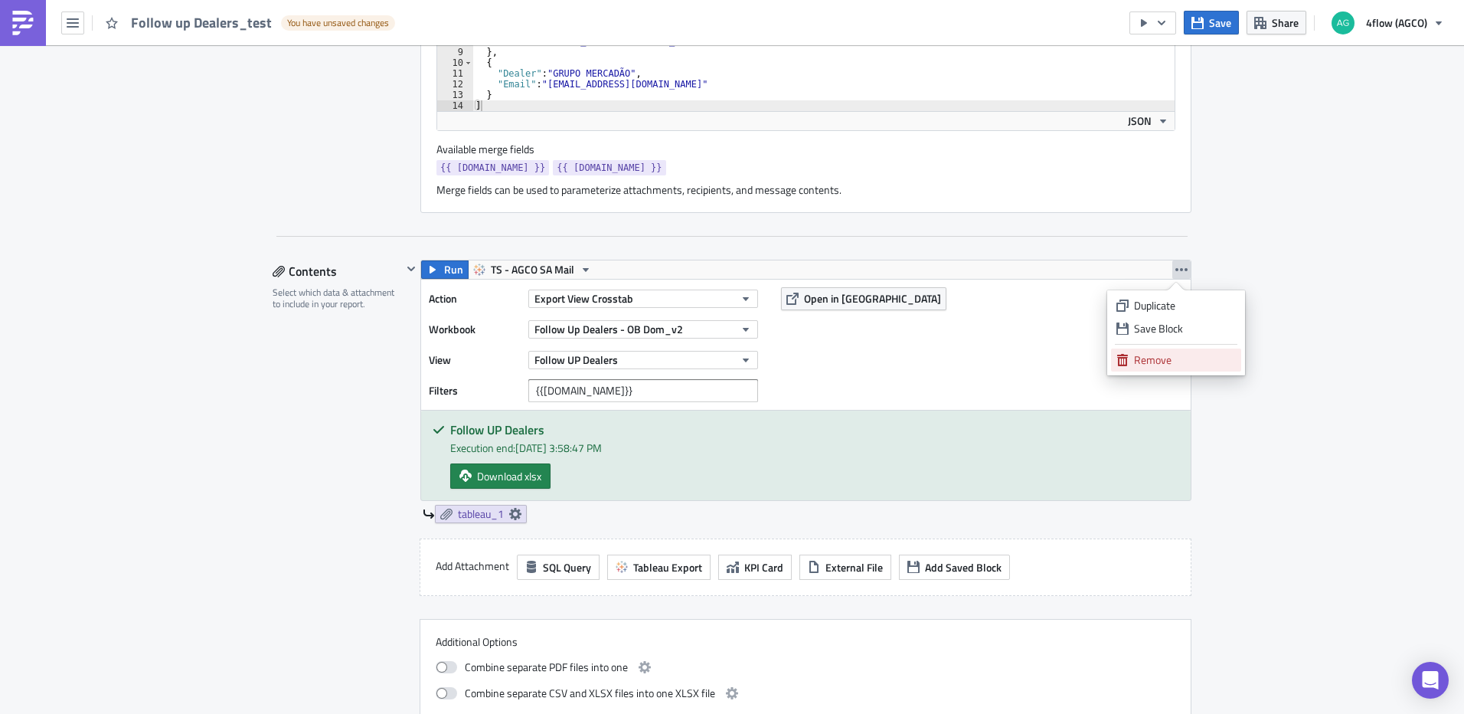
click at [1164, 359] on div "Remove" at bounding box center [1185, 359] width 102 height 15
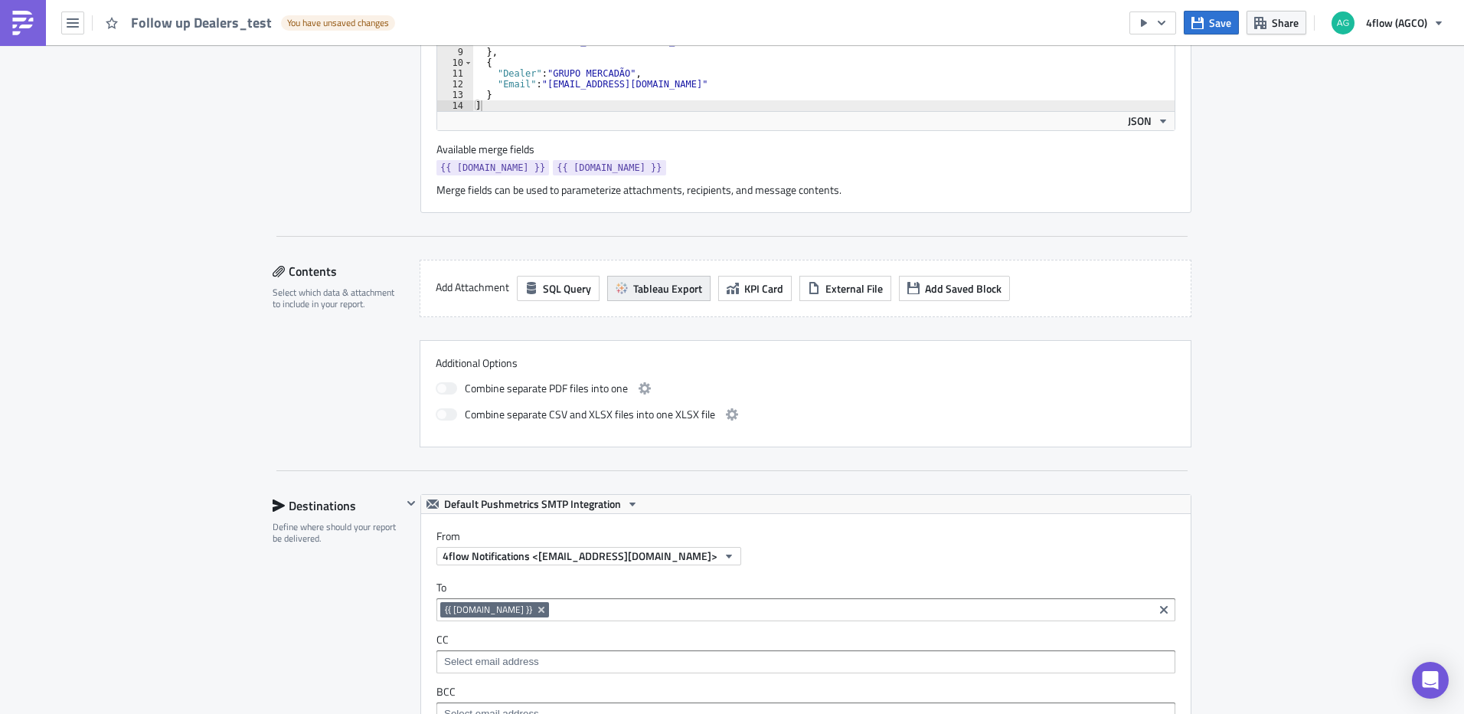
click at [674, 293] on span "Tableau Export" at bounding box center [667, 288] width 69 height 16
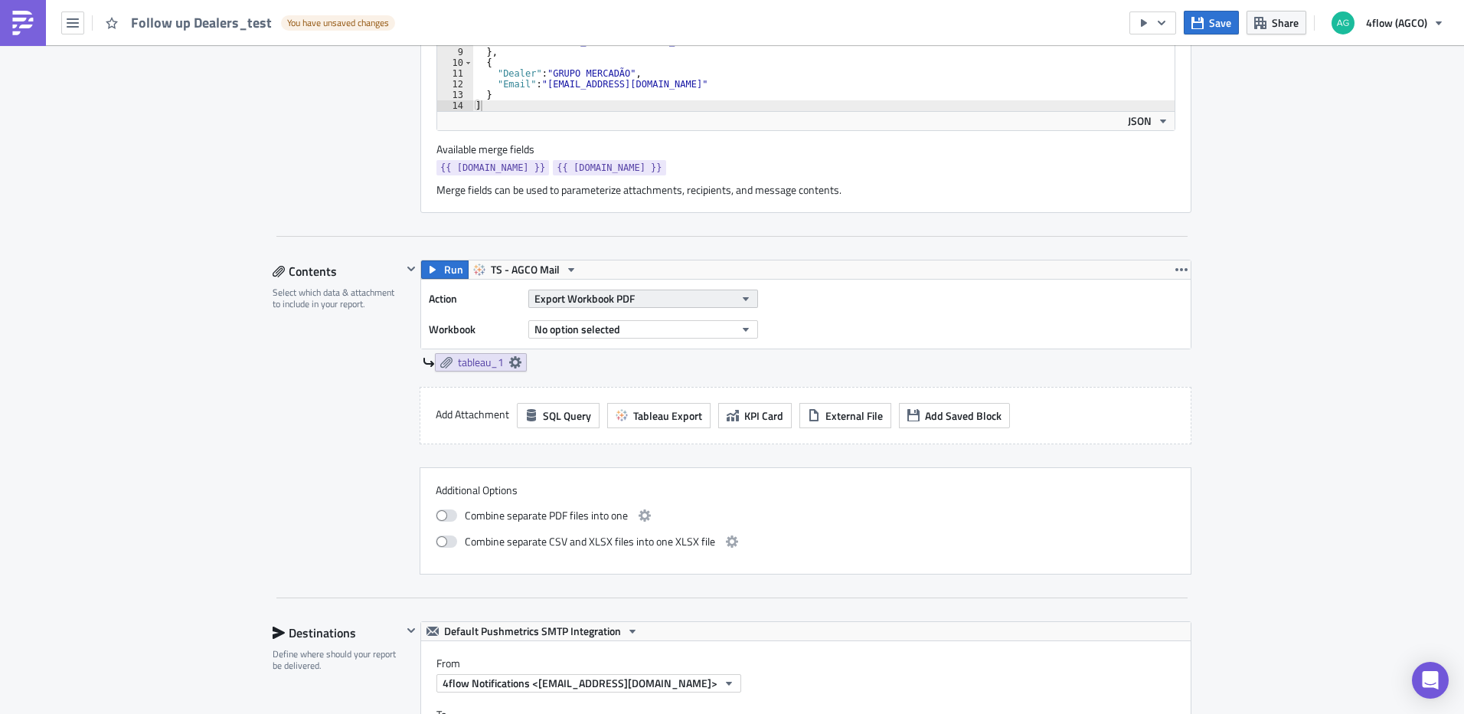
click at [596, 296] on span "Export Workbook PDF" at bounding box center [585, 298] width 100 height 16
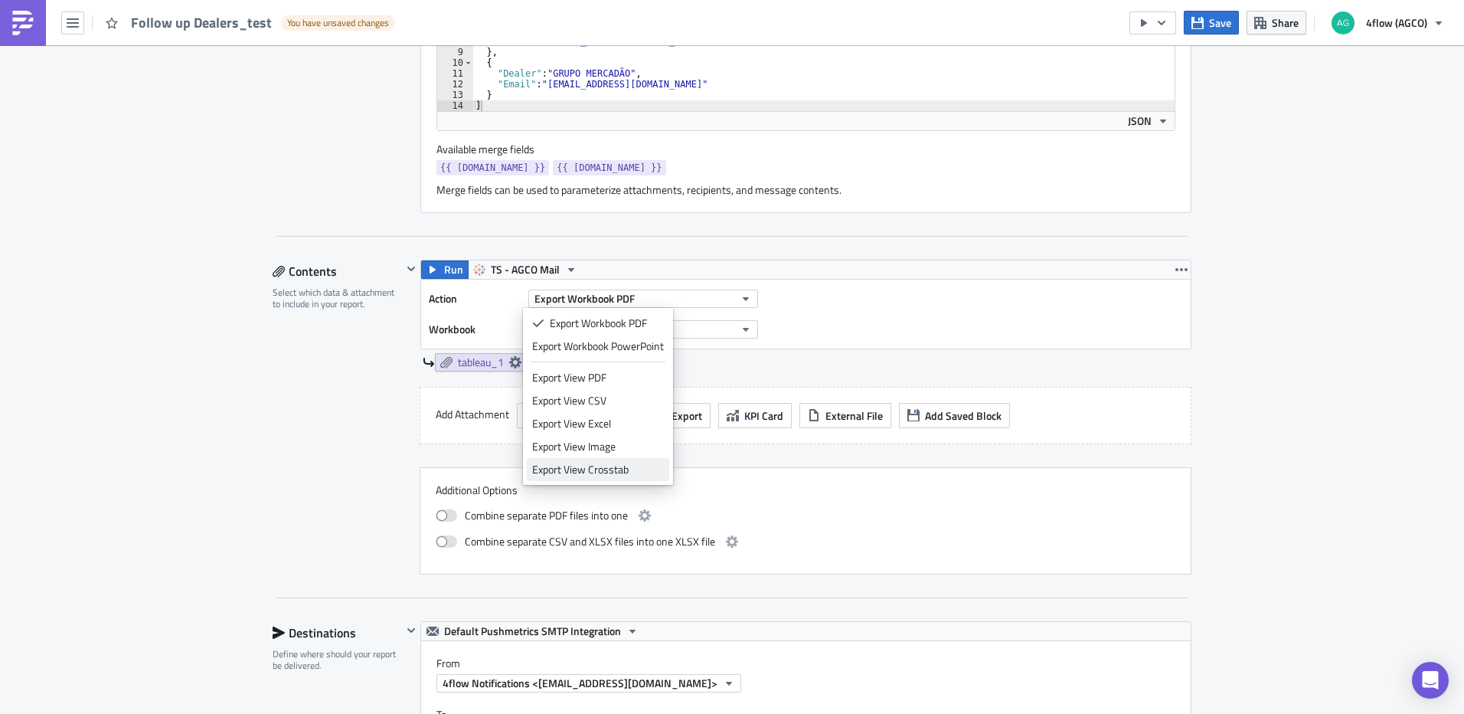
click at [609, 467] on div "Export View Crosstab" at bounding box center [598, 469] width 132 height 15
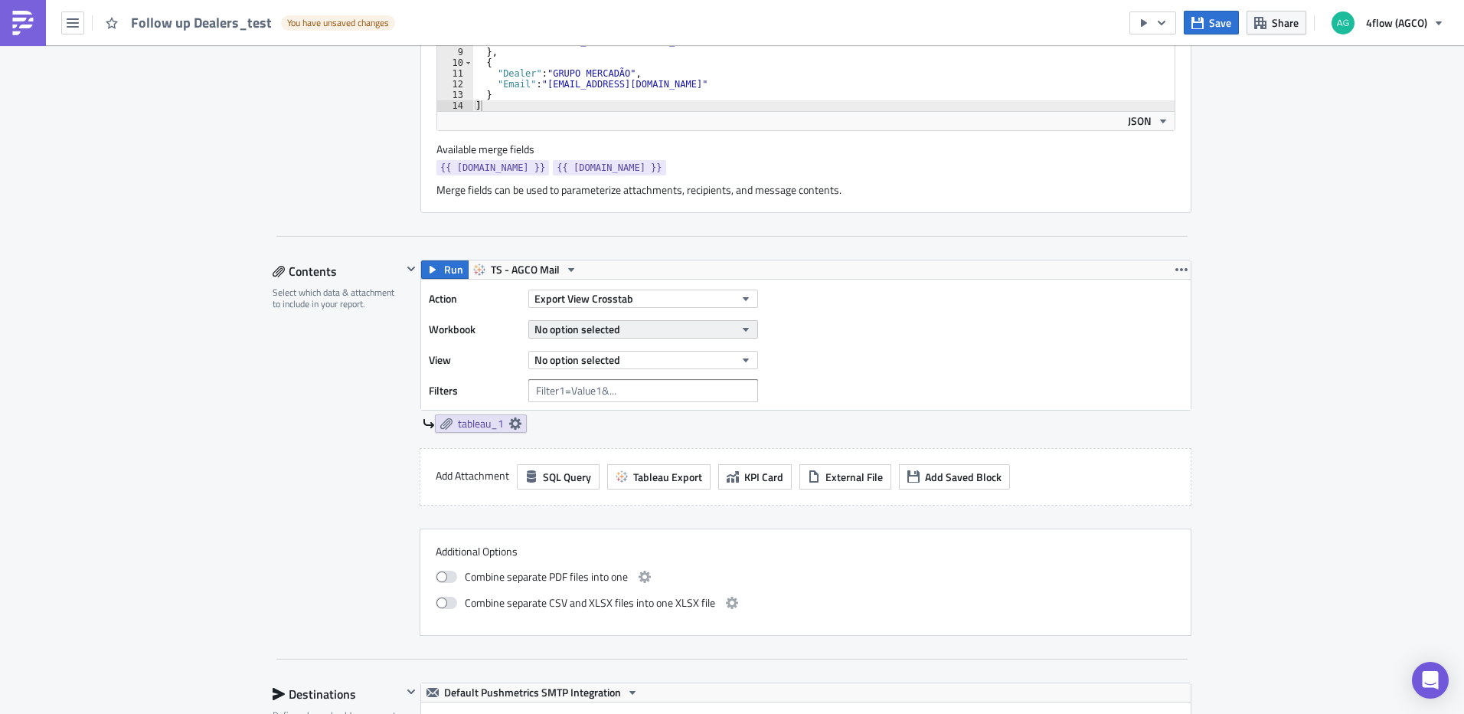
click at [632, 325] on button "No option selected" at bounding box center [643, 329] width 230 height 18
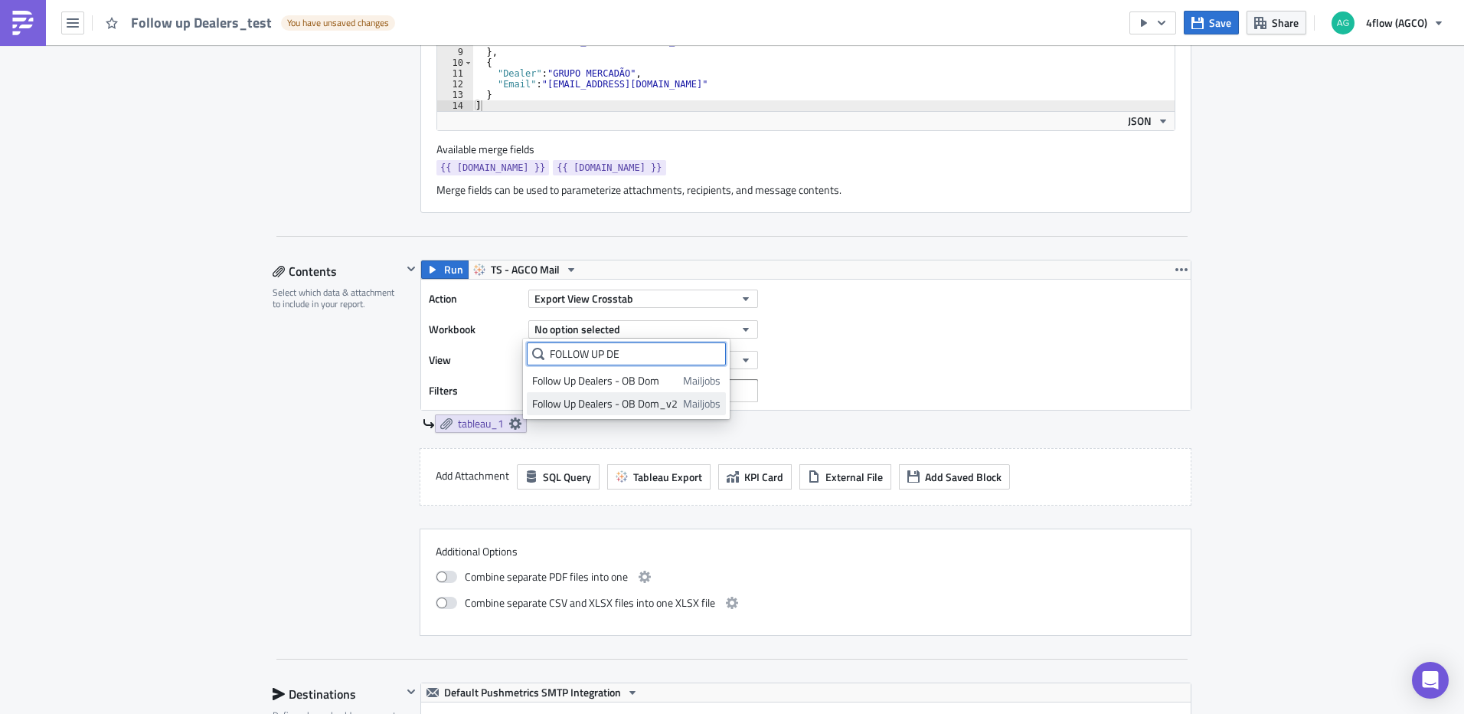
type input "FOLLOW UP DE"
click at [656, 402] on div "Follow Up Dealers - OB Dom_v2" at bounding box center [605, 403] width 146 height 15
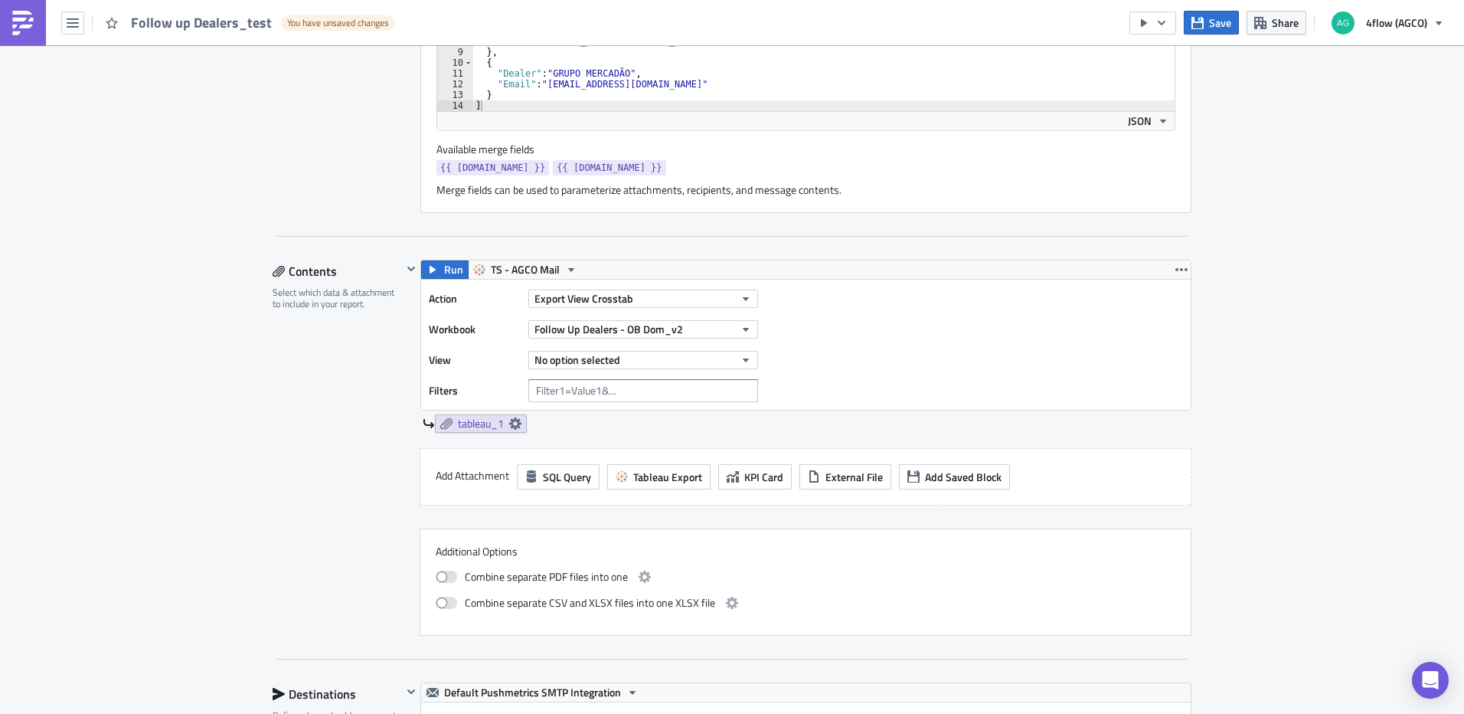
click at [621, 372] on div "Action Export View Crosstab Workbook Follow Up Dealers - OB Dom_v2 View No opti…" at bounding box center [597, 344] width 337 height 115
click at [622, 361] on button "No option selected" at bounding box center [643, 360] width 230 height 18
click at [603, 407] on div "Follow UP Dealers" at bounding box center [600, 411] width 136 height 15
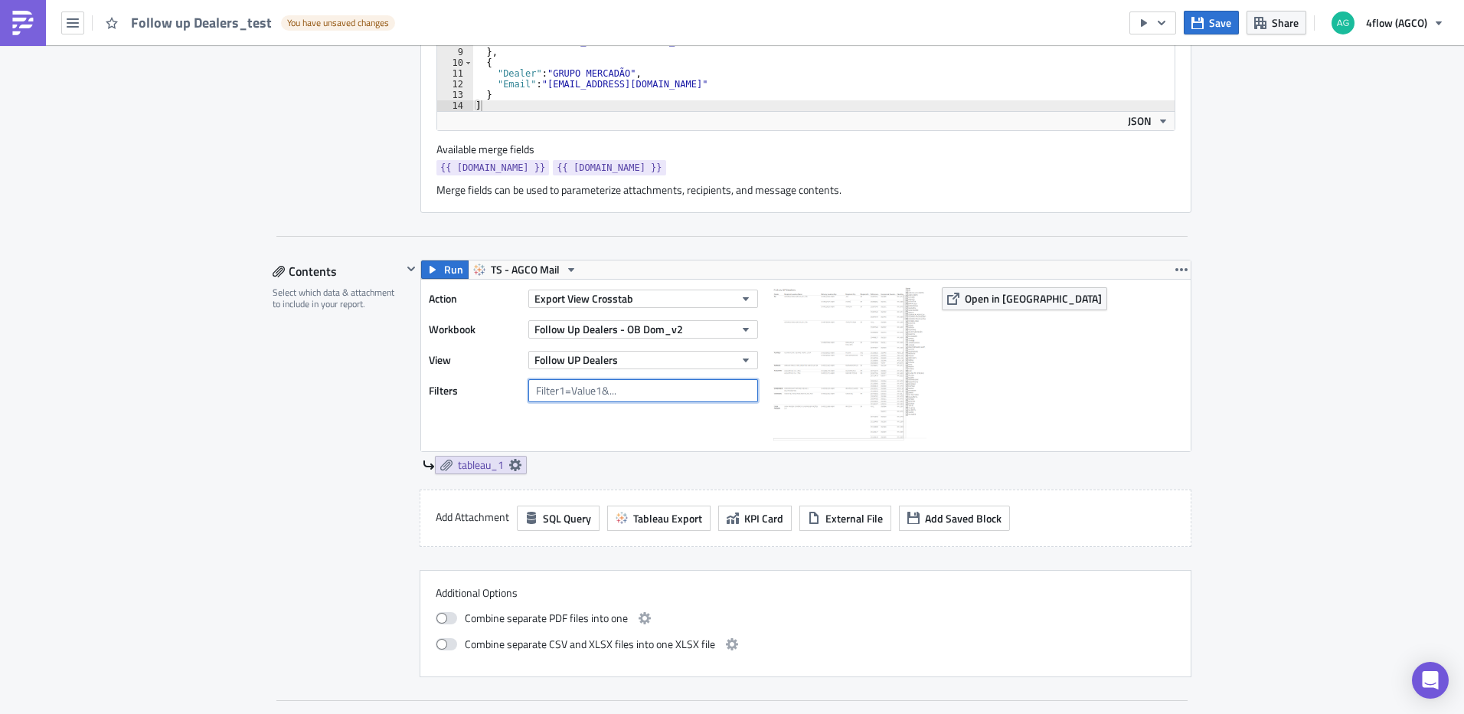
click at [612, 393] on input "text" at bounding box center [643, 390] width 230 height 23
type input "{{[DOMAIN_NAME]}}"
click at [630, 432] on div "Action Export View Crosstab Workbook Follow Up Dealers - OB Dom_v2 View Follow …" at bounding box center [597, 365] width 337 height 156
click at [1207, 25] on button "Save" at bounding box center [1211, 23] width 55 height 24
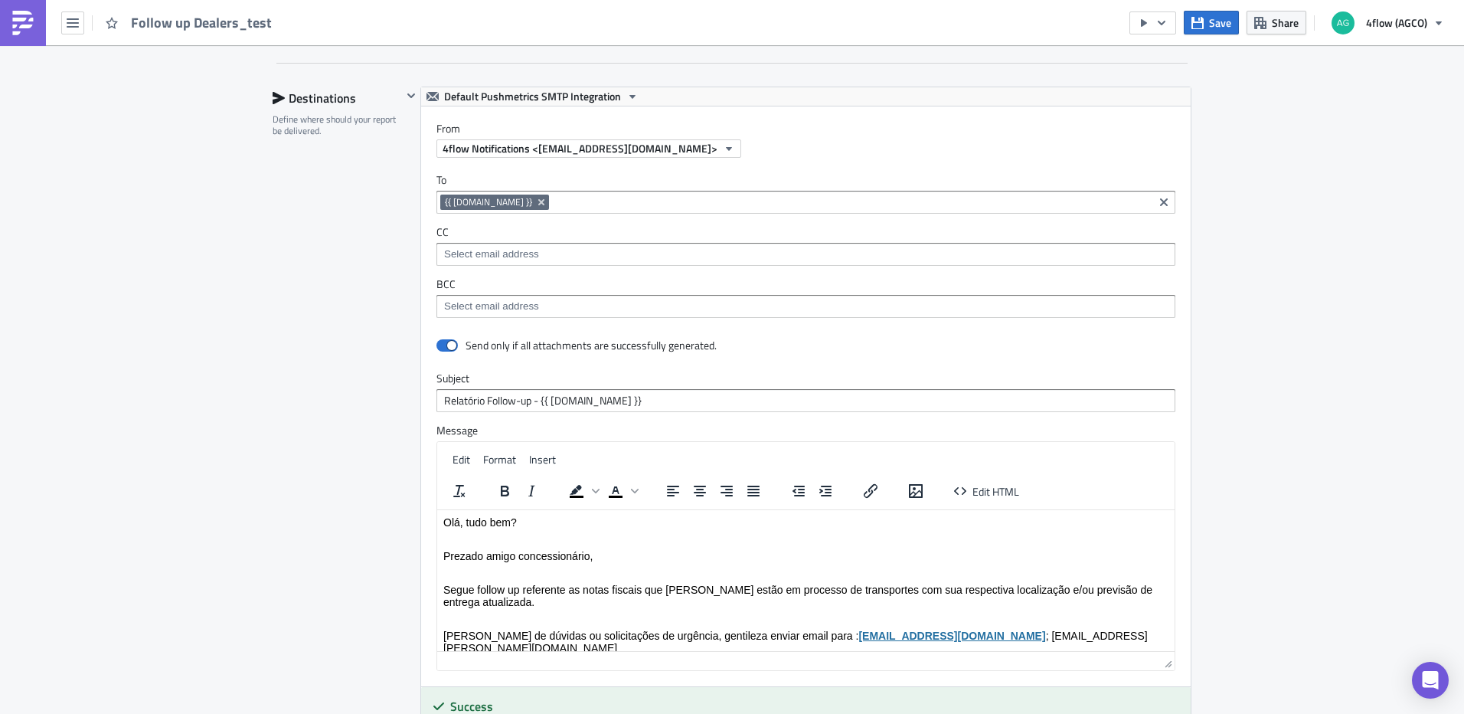
scroll to position [1302, 0]
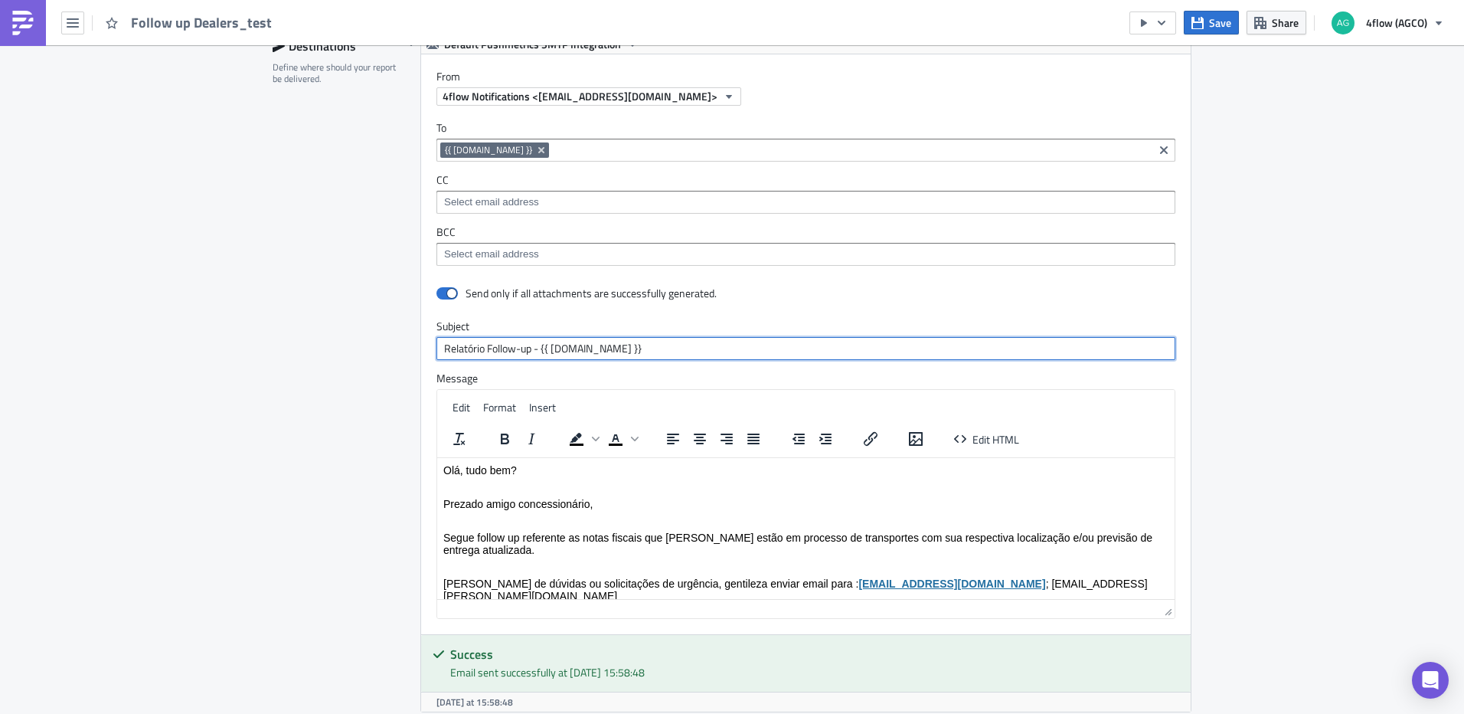
click at [517, 350] on input "Relatório Follow-up - {{ [DOMAIN_NAME] }}" at bounding box center [806, 348] width 739 height 23
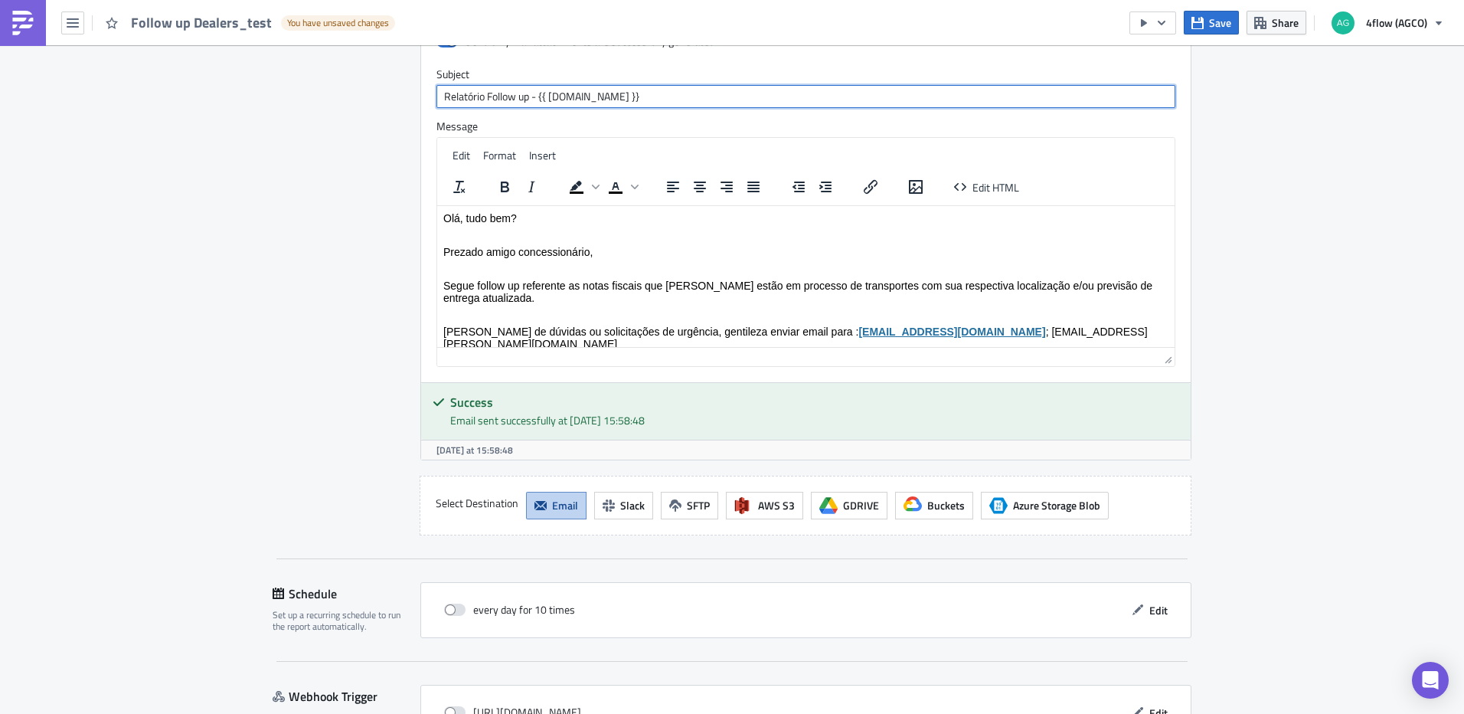
scroll to position [1656, 0]
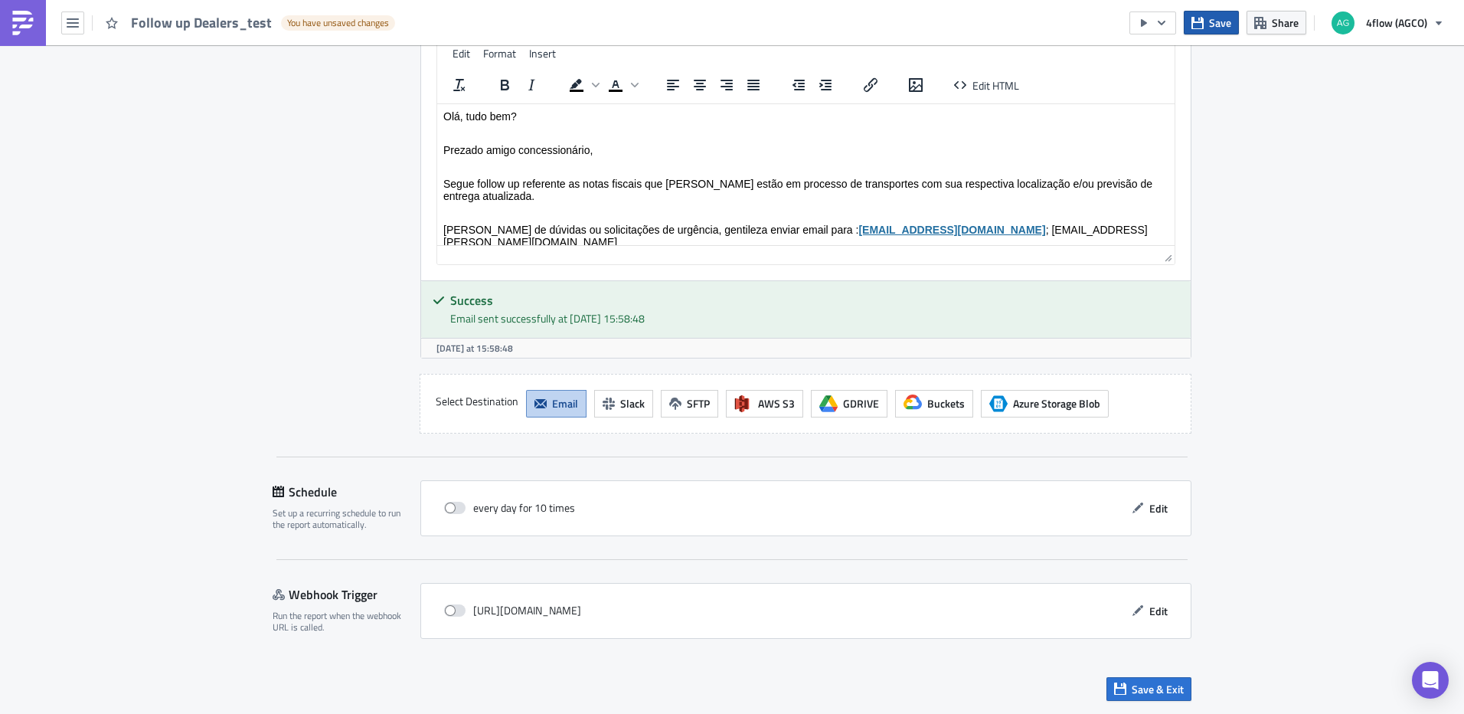
type input "Relatório Follow up - {{ row.Dealer }}"
click at [1230, 26] on span "Save" at bounding box center [1220, 23] width 22 height 16
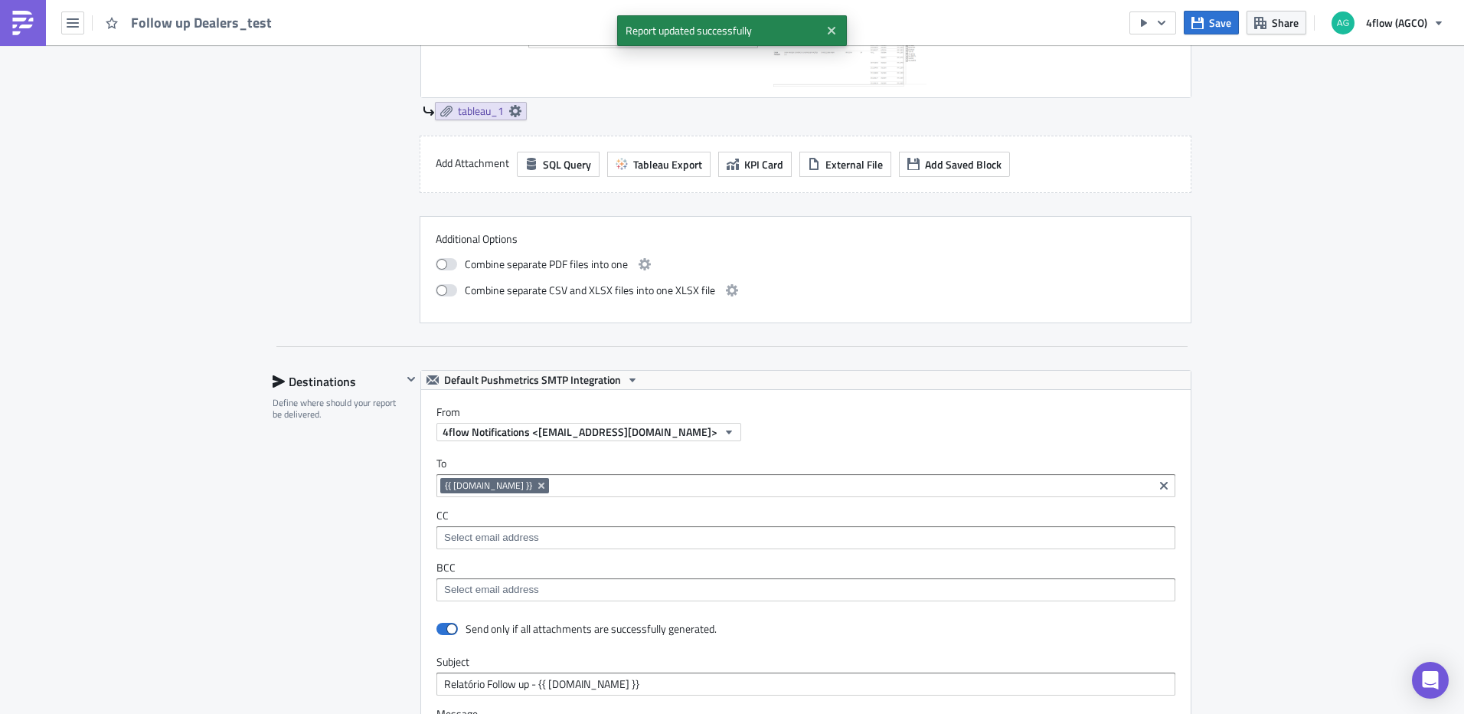
scroll to position [430, 0]
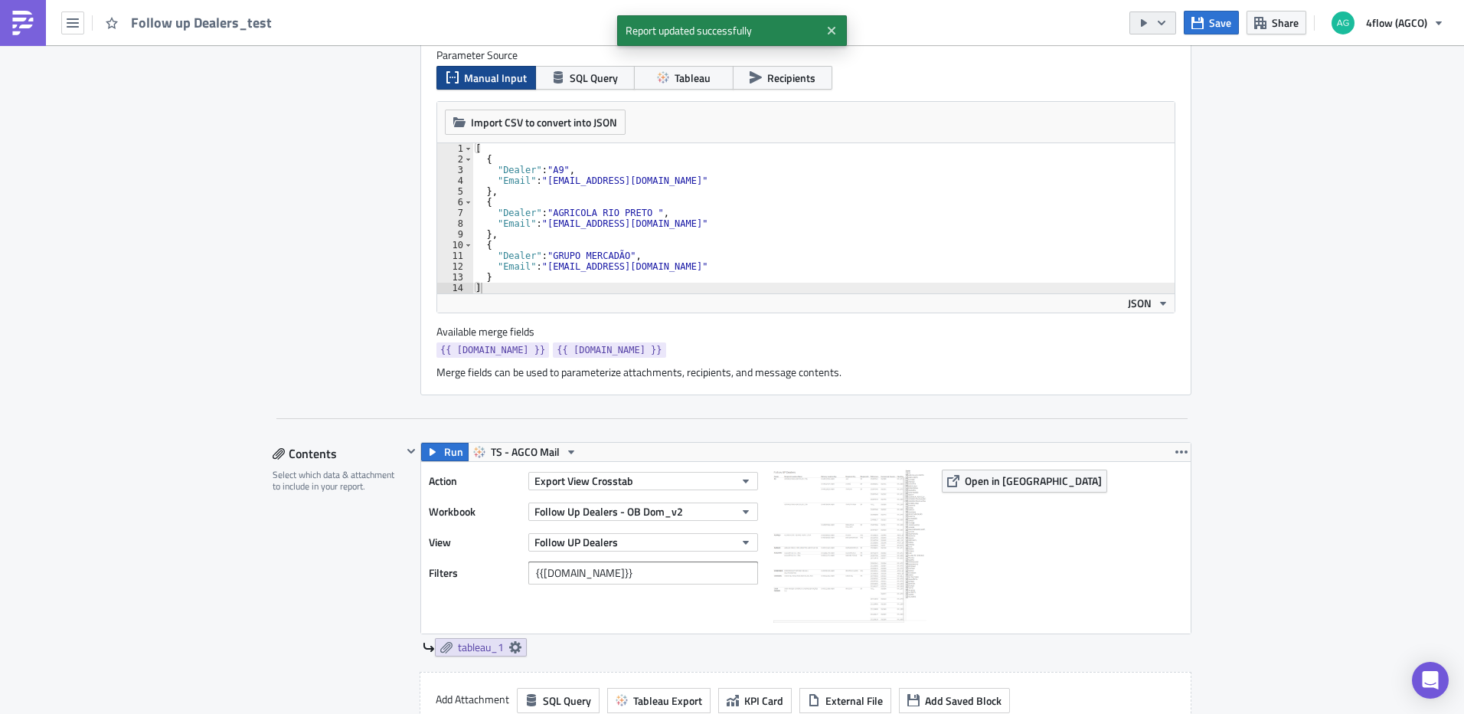
click at [1176, 26] on button "button" at bounding box center [1153, 22] width 47 height 23
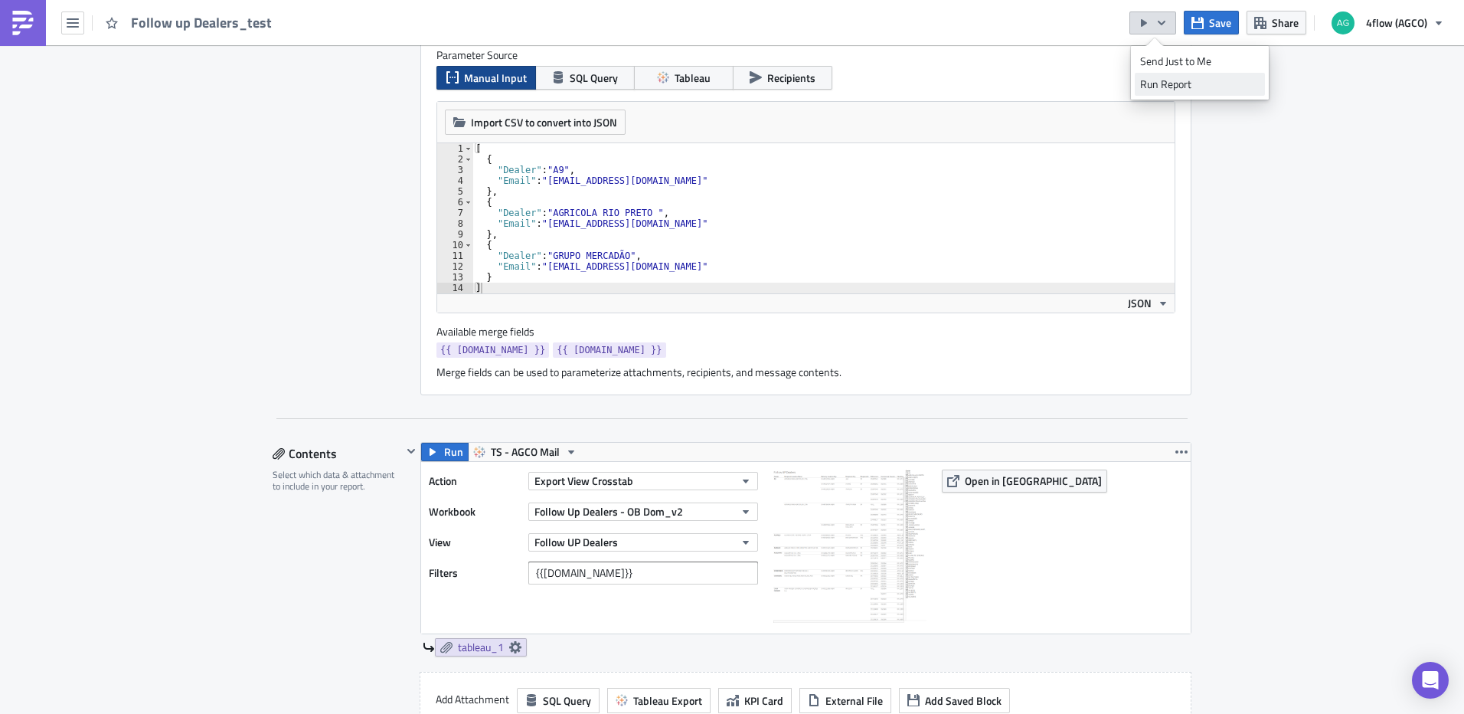
click at [1180, 87] on div "Run Report" at bounding box center [1199, 84] width 119 height 15
